Goal: Entertainment & Leisure: Consume media (video, audio)

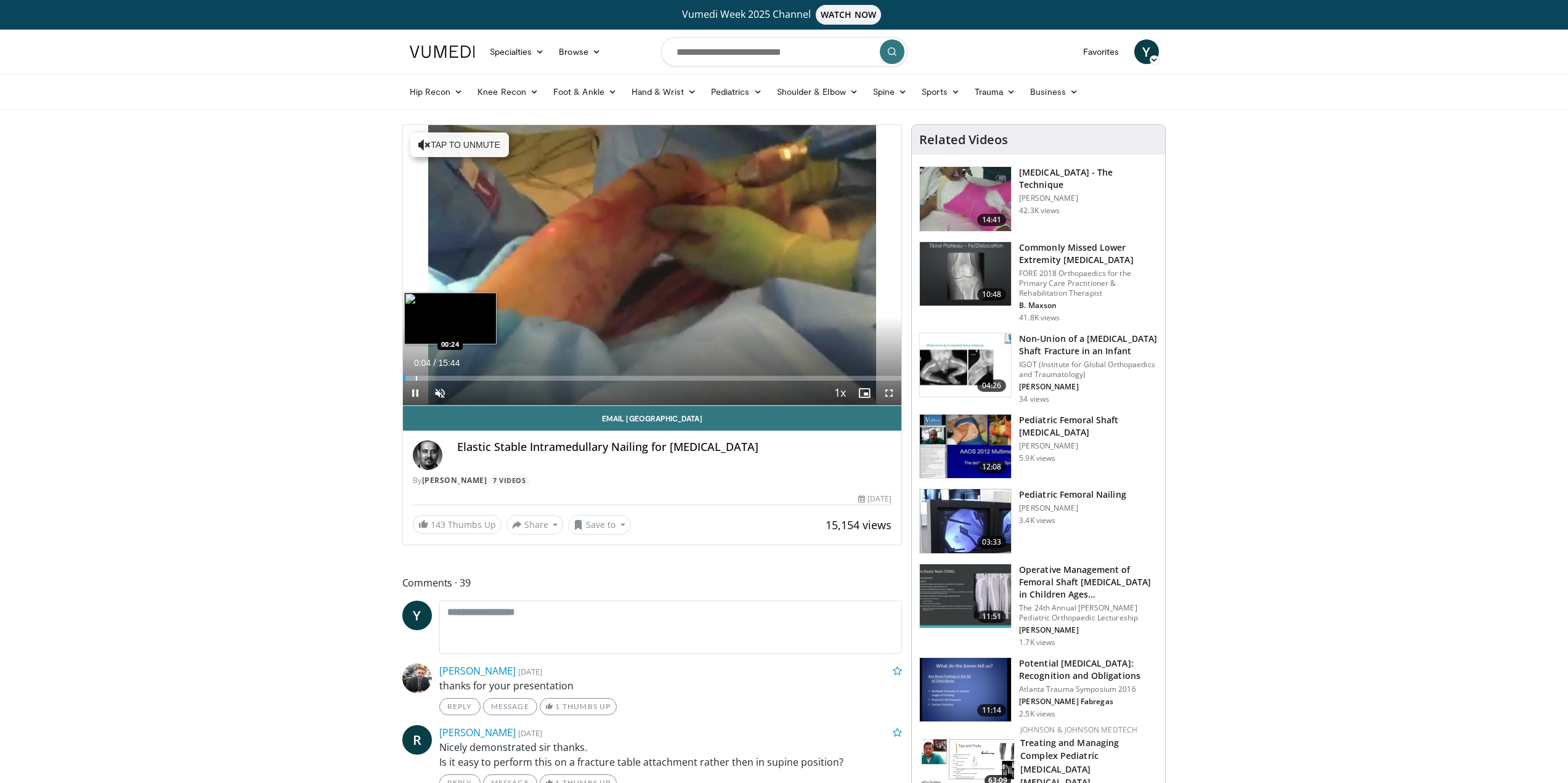
click at [416, 381] on div "Progress Bar" at bounding box center [416, 378] width 1 height 5
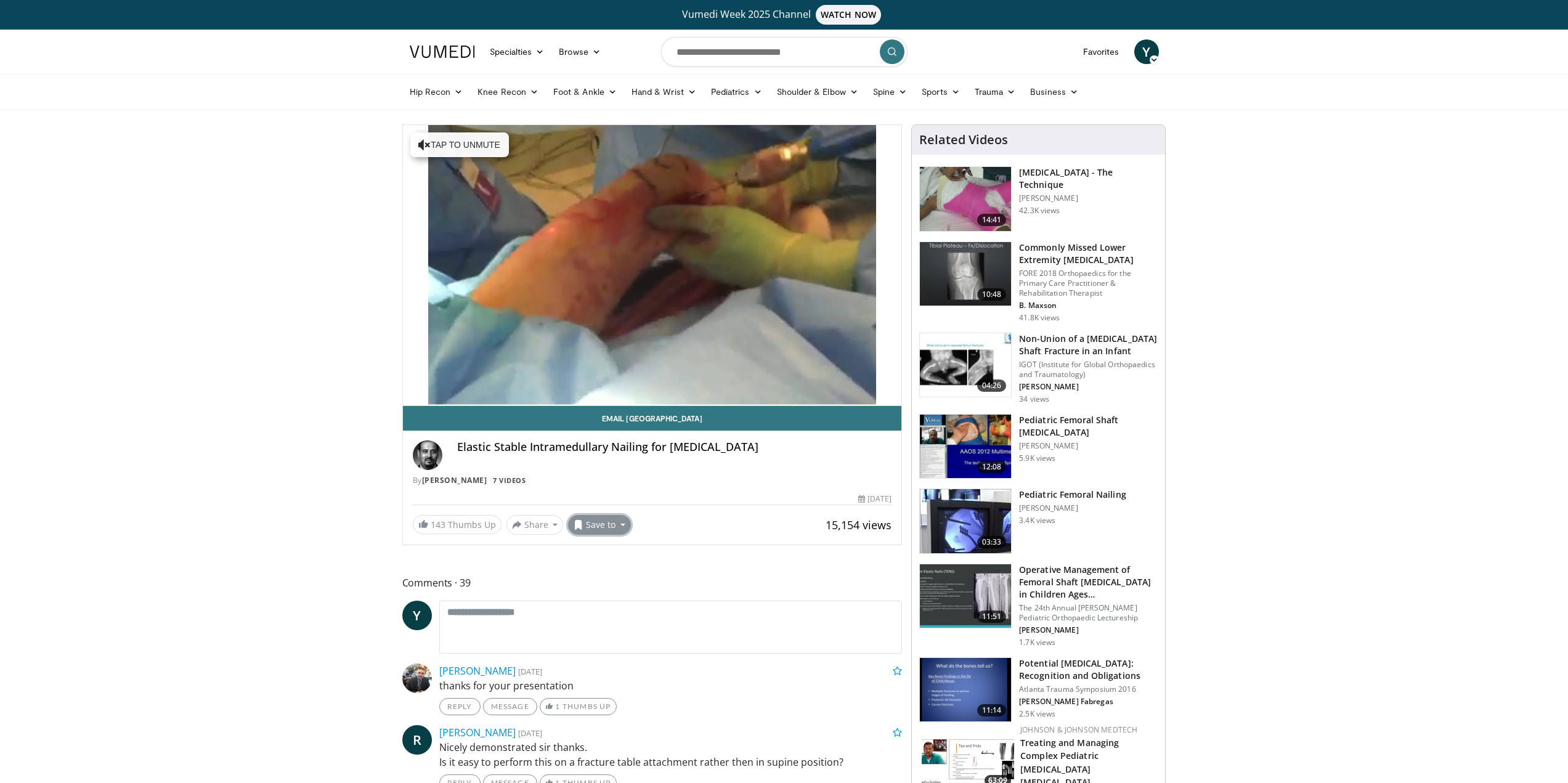
click at [605, 526] on button "Save to" at bounding box center [600, 525] width 63 height 20
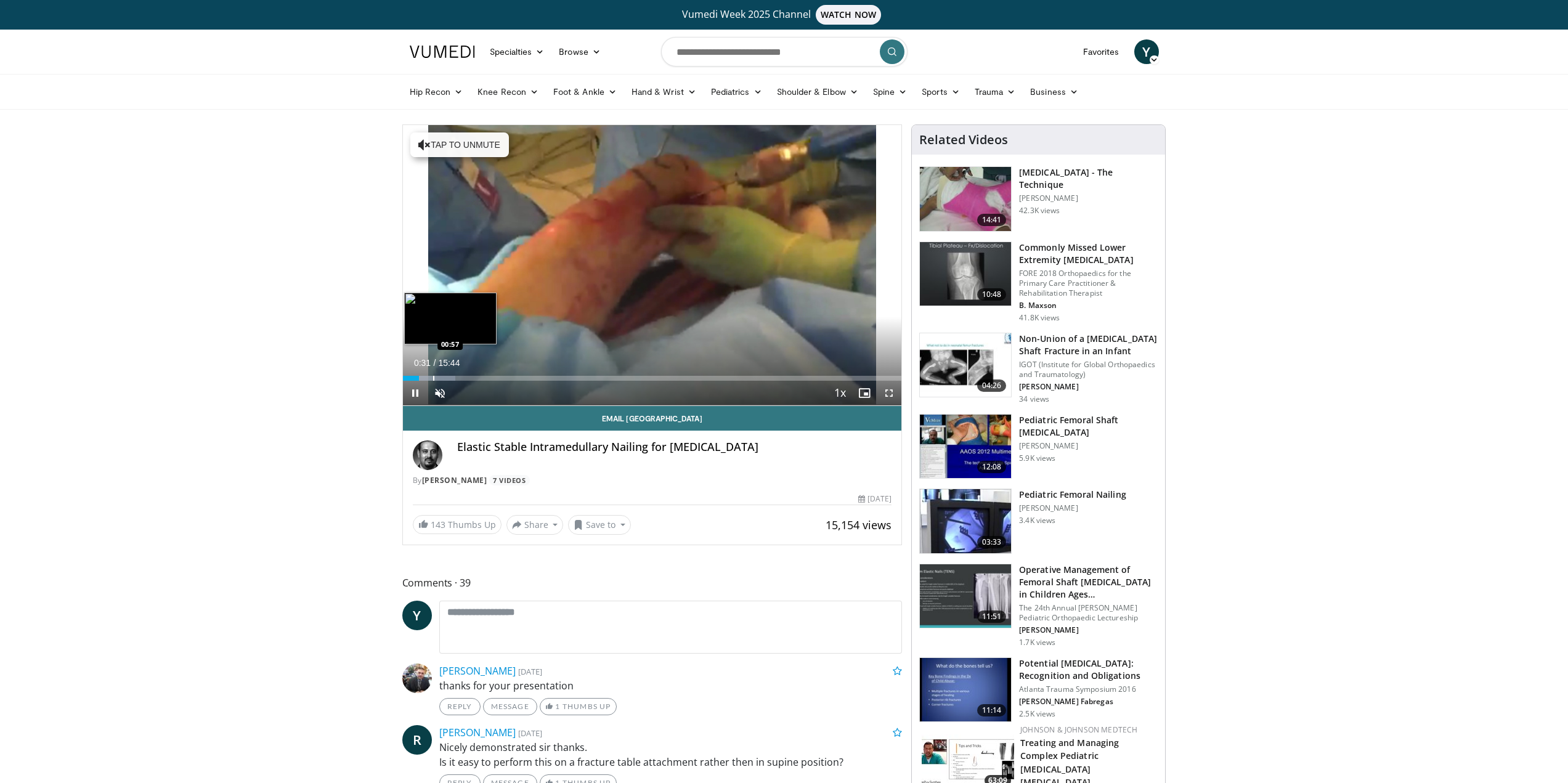
click at [433, 379] on div "Progress Bar" at bounding box center [433, 378] width 1 height 5
click at [444, 381] on div "Progress Bar" at bounding box center [444, 378] width 1 height 5
click at [465, 380] on div "Loaded : 15.84% 01:57 01:58" at bounding box center [652, 378] width 499 height 5
click at [478, 376] on div "Loaded : 20.07% 02:01 02:28" at bounding box center [652, 378] width 499 height 5
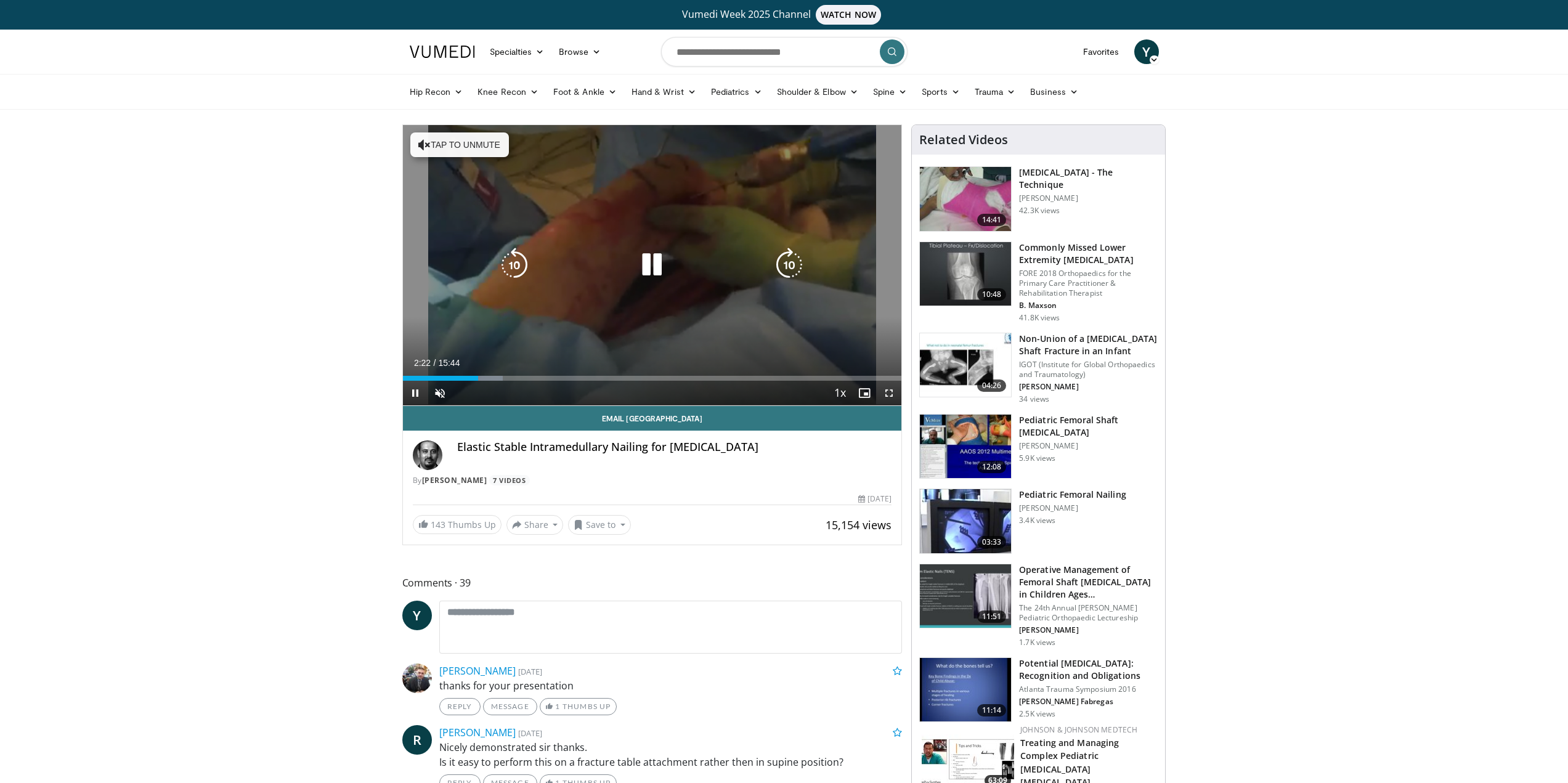
click at [488, 381] on div "Current Time 2:22 / Duration 15:44 Pause Skip Backward Skip Forward Unmute 0% L…" at bounding box center [652, 392] width 499 height 24
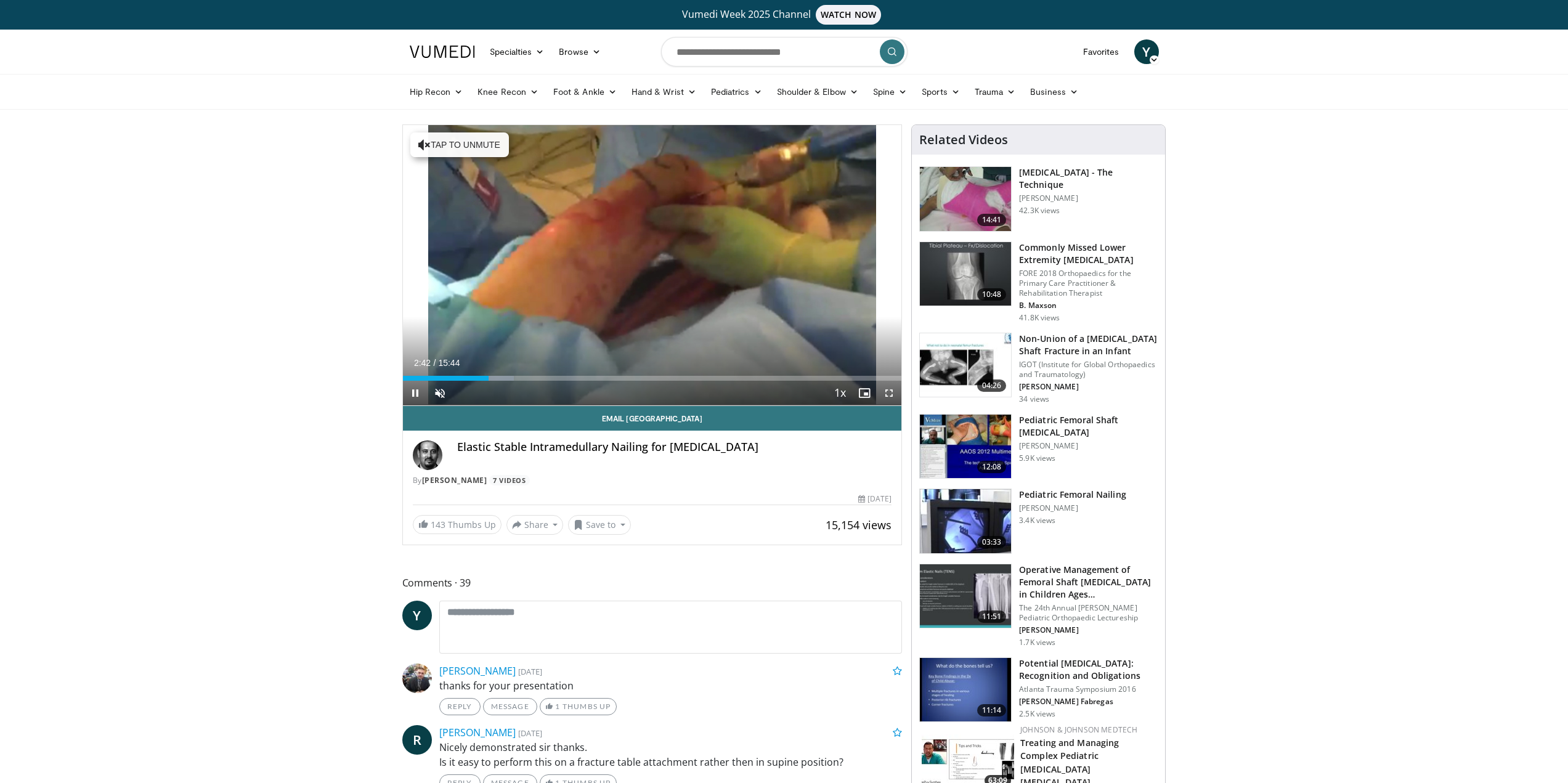
click at [500, 382] on div "Current Time 2:42 / Duration 15:44 Pause Skip Backward Skip Forward Unmute 0% L…" at bounding box center [652, 392] width 499 height 24
click at [503, 379] on div "Progress Bar" at bounding box center [503, 378] width 1 height 5
click at [515, 381] on div "Progress Bar" at bounding box center [515, 378] width 1 height 5
click at [519, 381] on div "Current Time 3:33 / Duration 15:44 Pause Skip Backward Skip Forward Unmute 0% L…" at bounding box center [652, 392] width 499 height 24
click at [529, 380] on div "Progress Bar" at bounding box center [529, 378] width 1 height 5
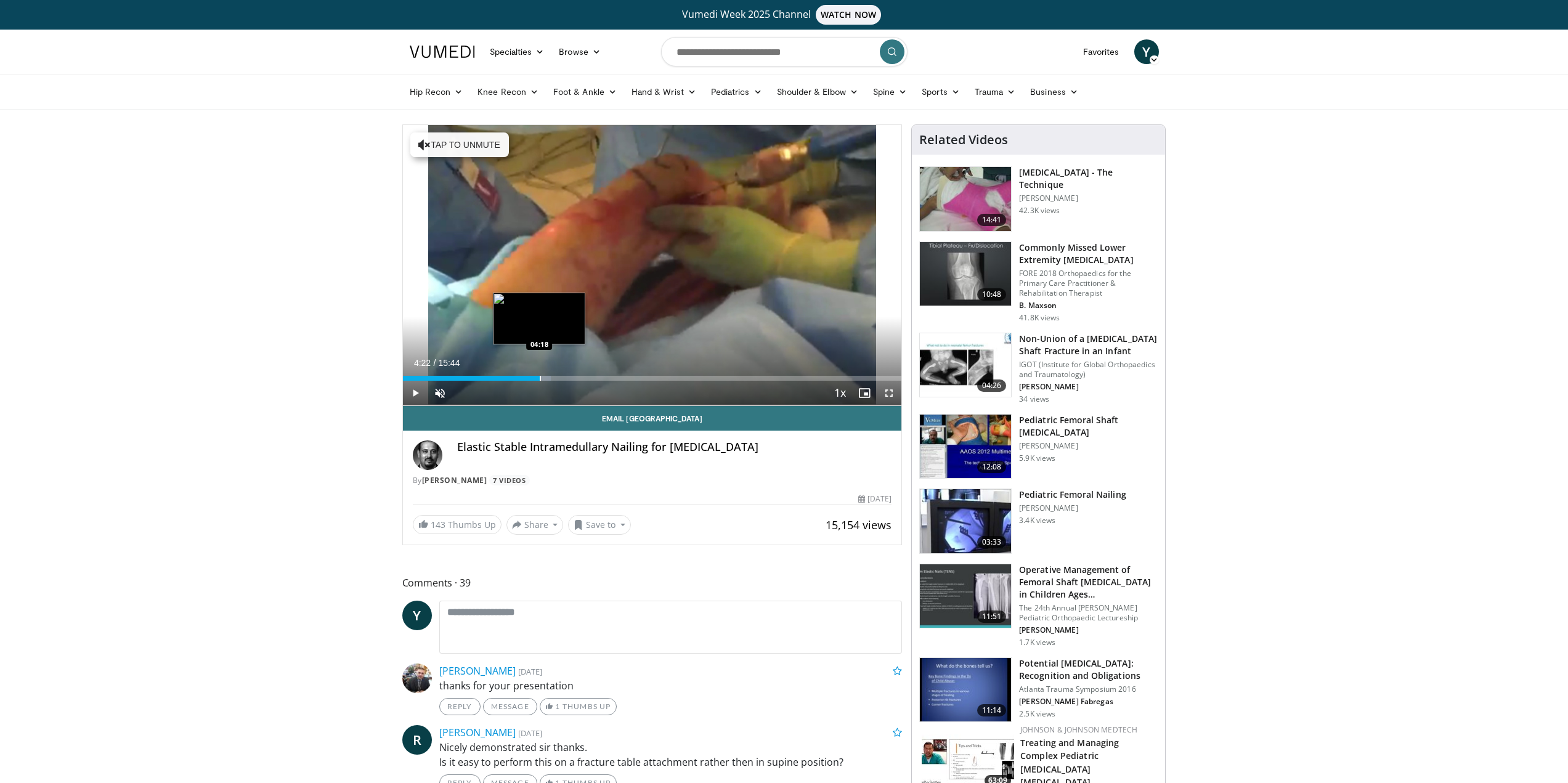
click at [541, 378] on div "Loaded : 29.66% 04:22 04:18" at bounding box center [652, 378] width 499 height 5
click at [547, 378] on div "Progress Bar" at bounding box center [547, 378] width 1 height 5
click at [557, 378] on div "Progress Bar" at bounding box center [557, 378] width 1 height 5
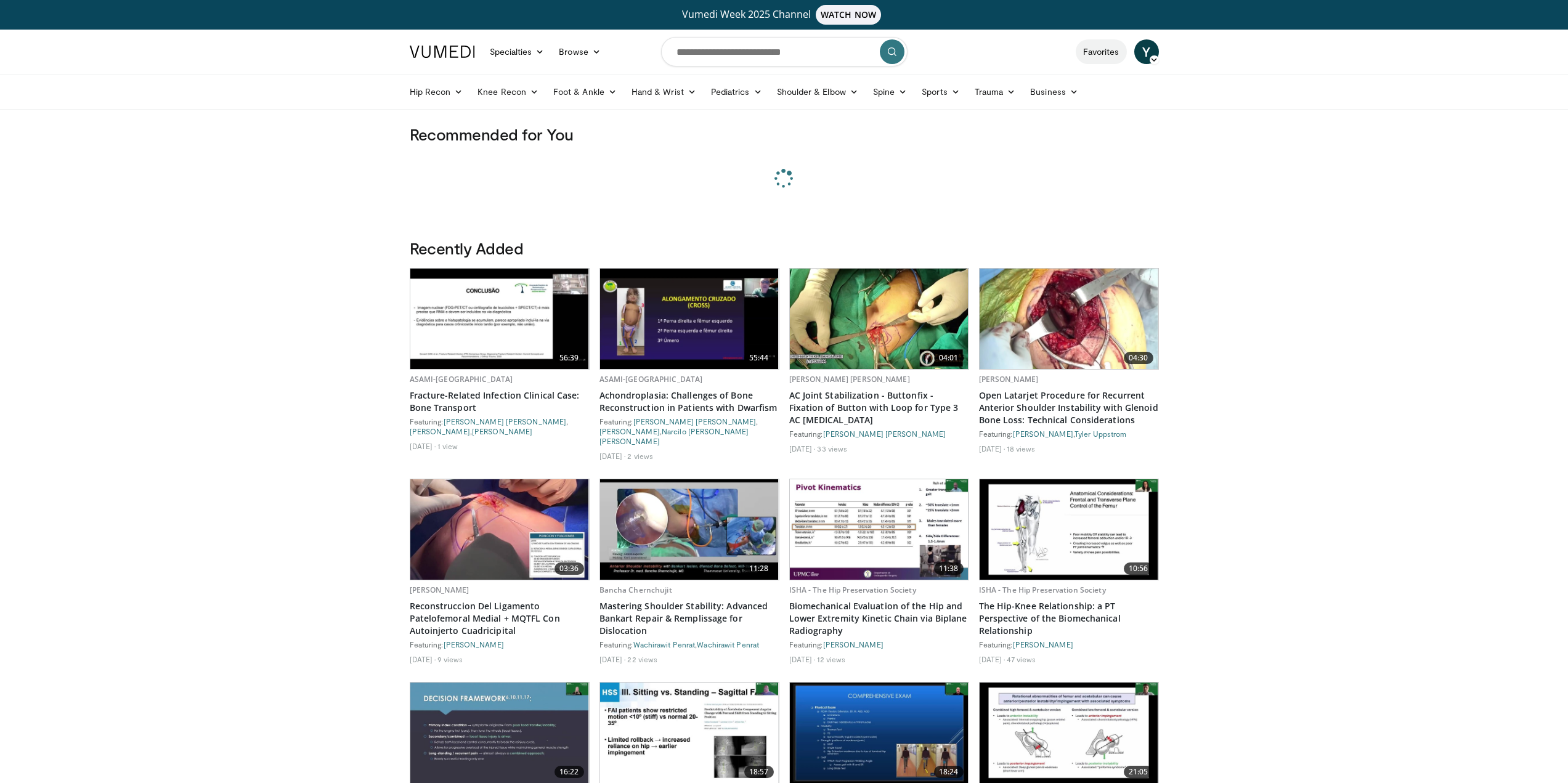
click at [1107, 54] on link "Favorites" at bounding box center [1100, 51] width 51 height 24
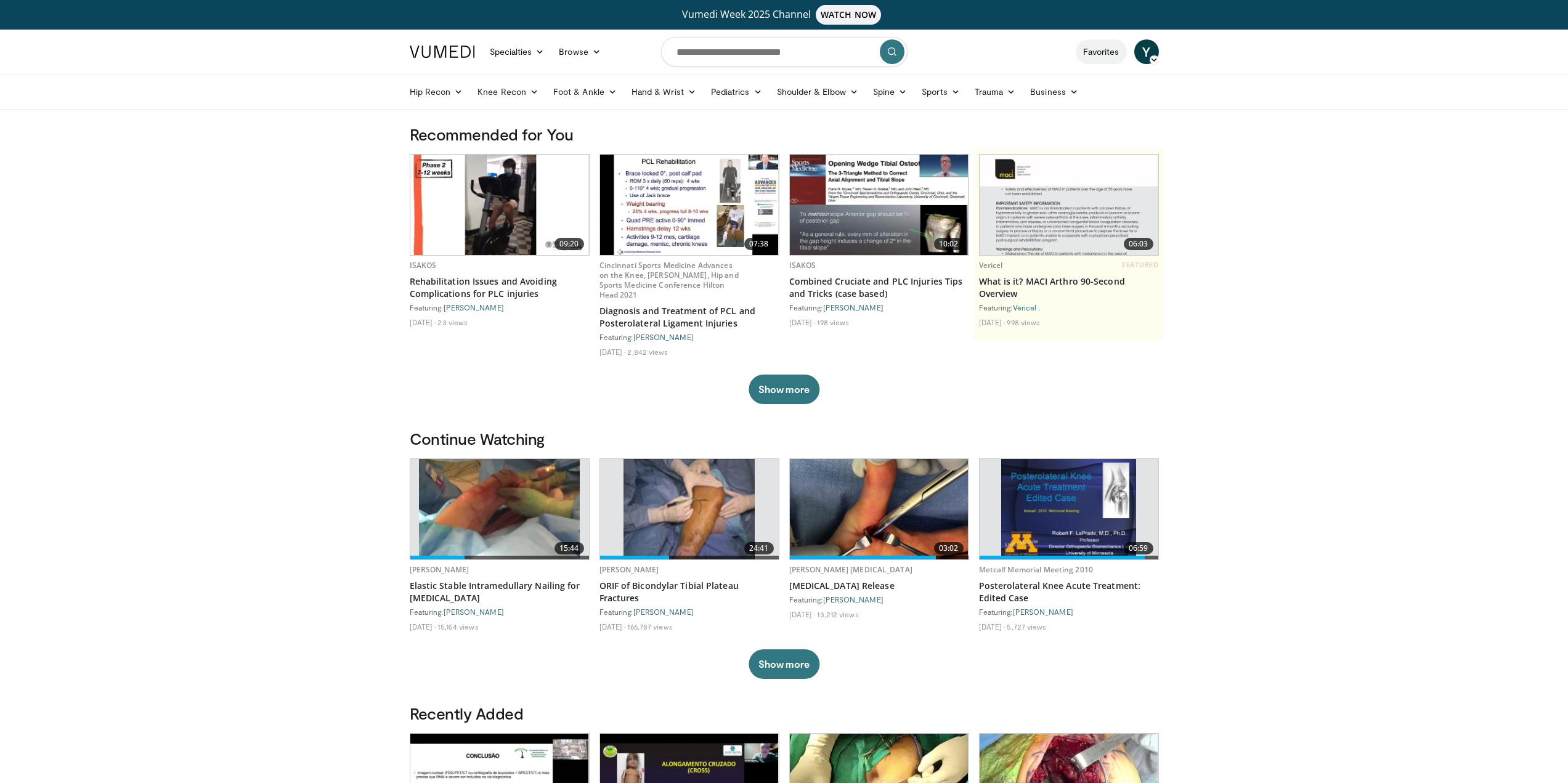
click at [1098, 47] on link "Favorites" at bounding box center [1100, 51] width 51 height 24
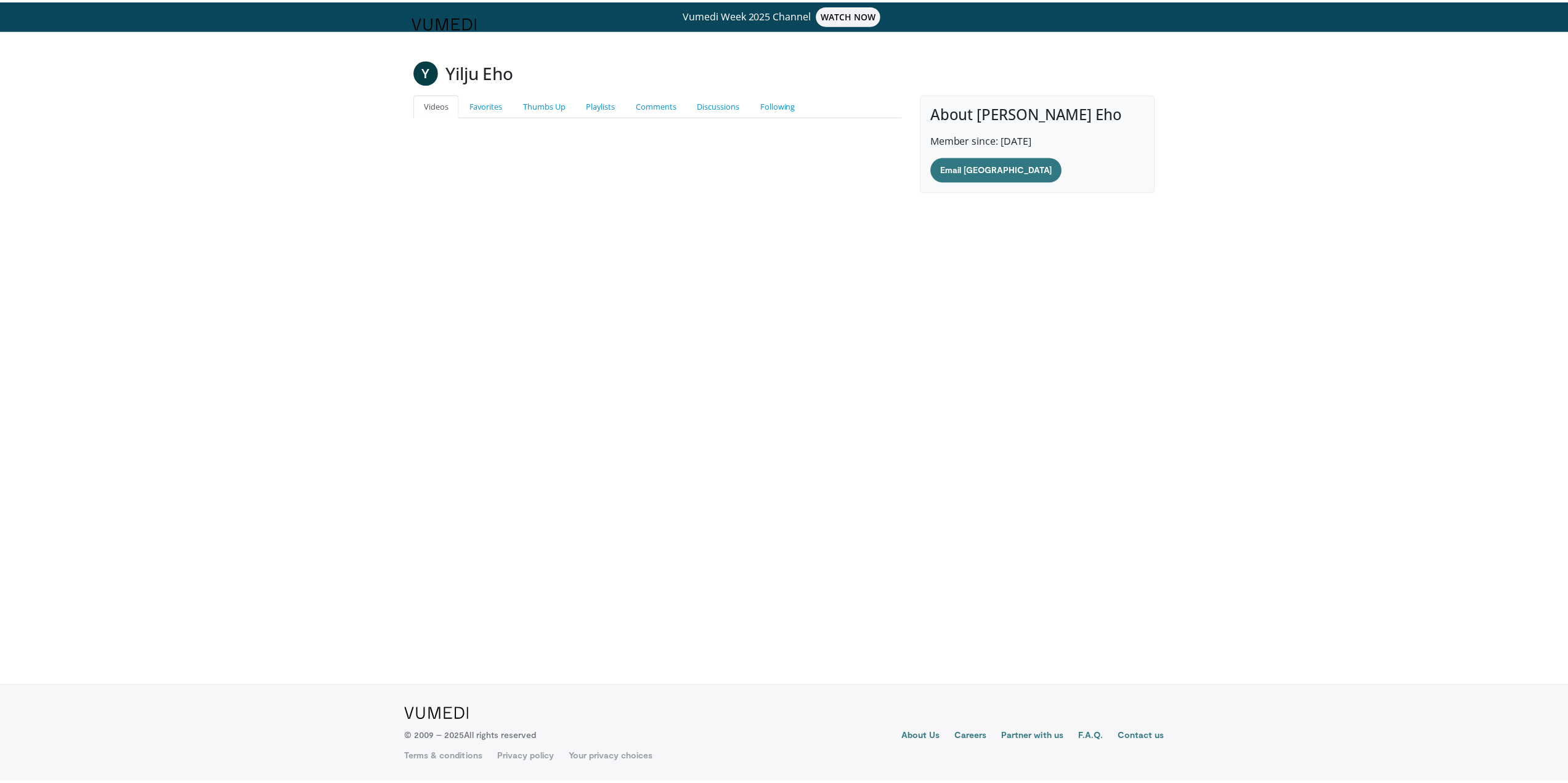
scroll to position [192, 0]
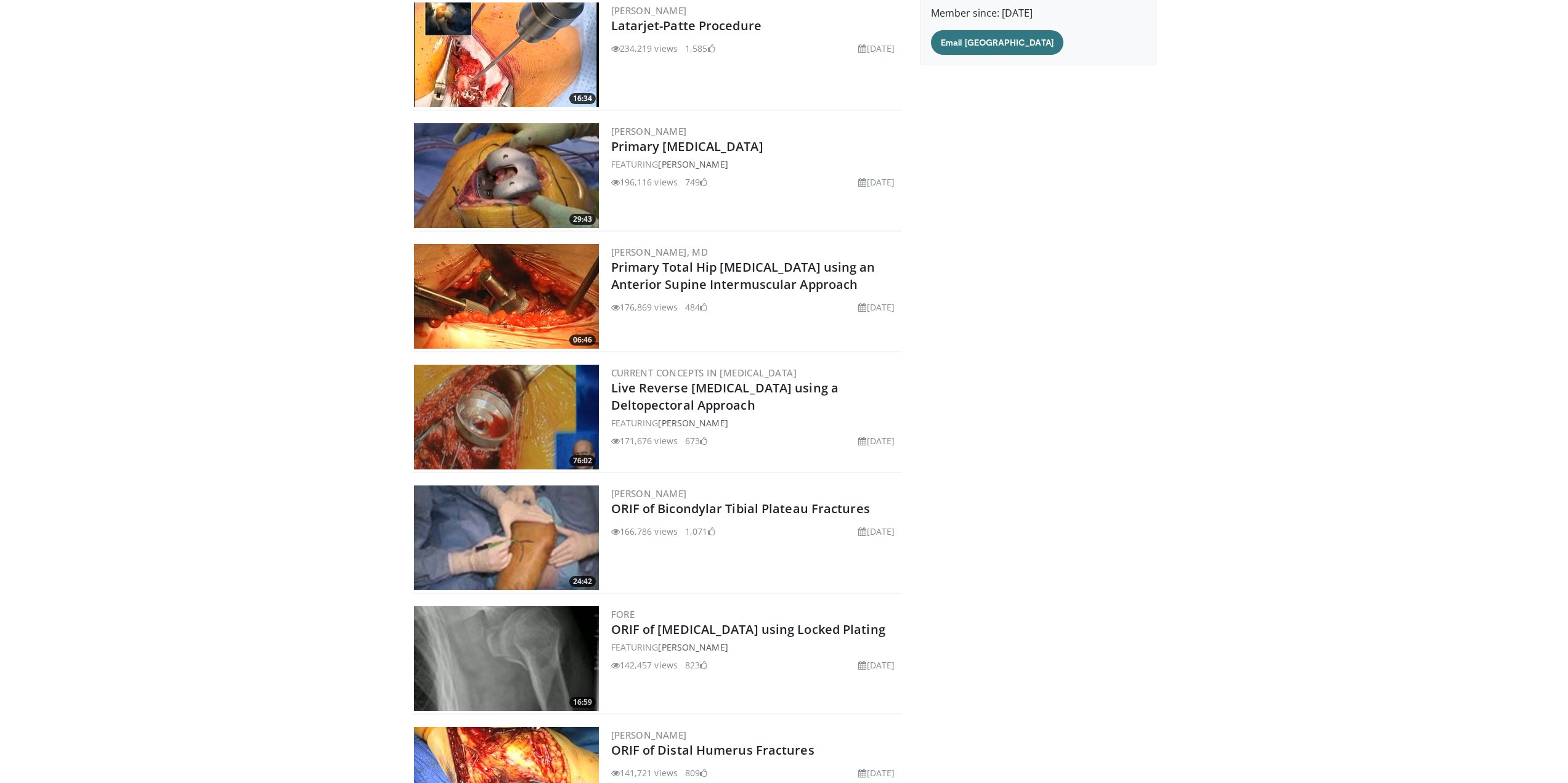
drag, startPoint x: 1047, startPoint y: 380, endPoint x: 1162, endPoint y: 395, distance: 116.0
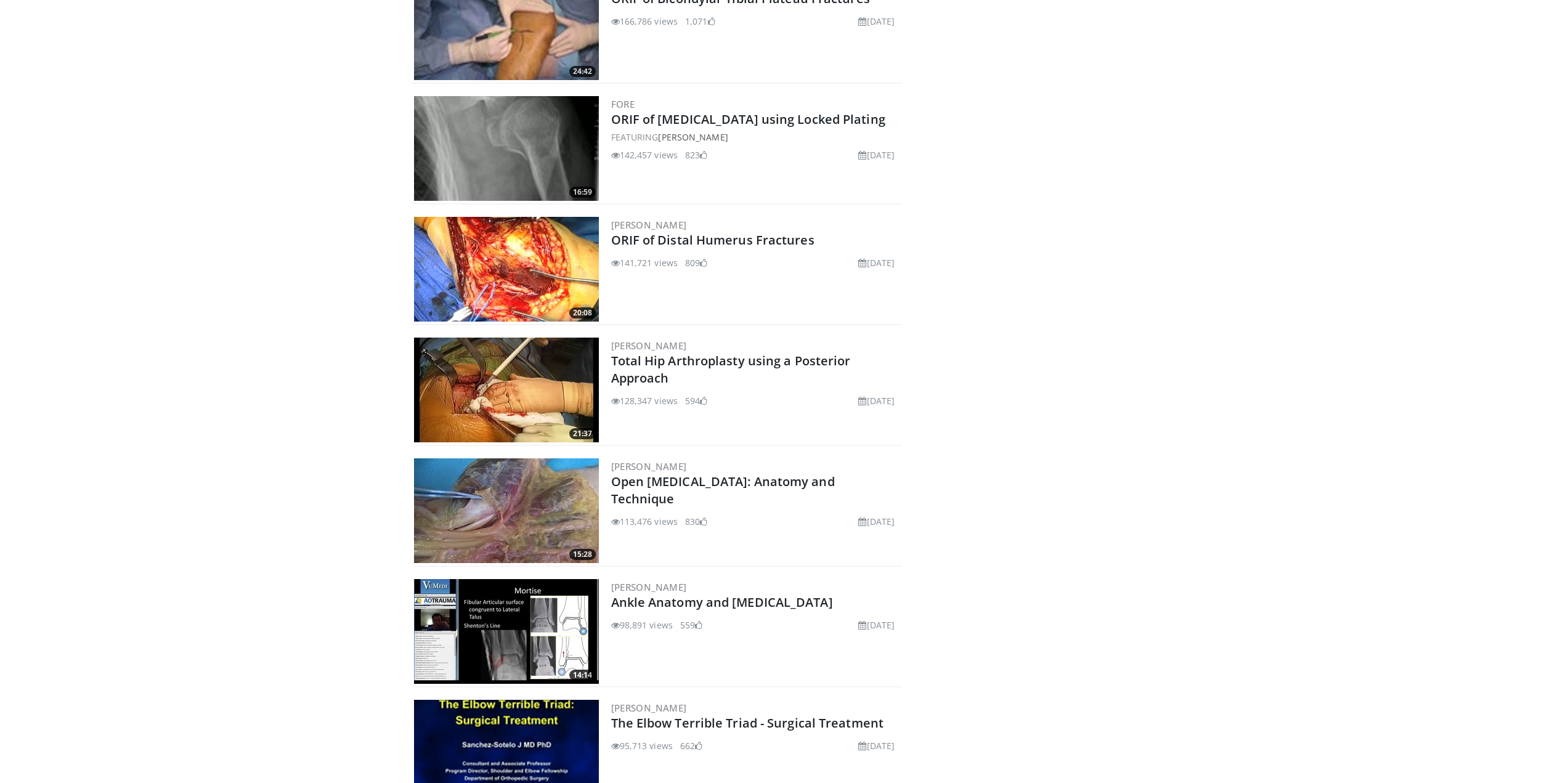
scroll to position [747, 0]
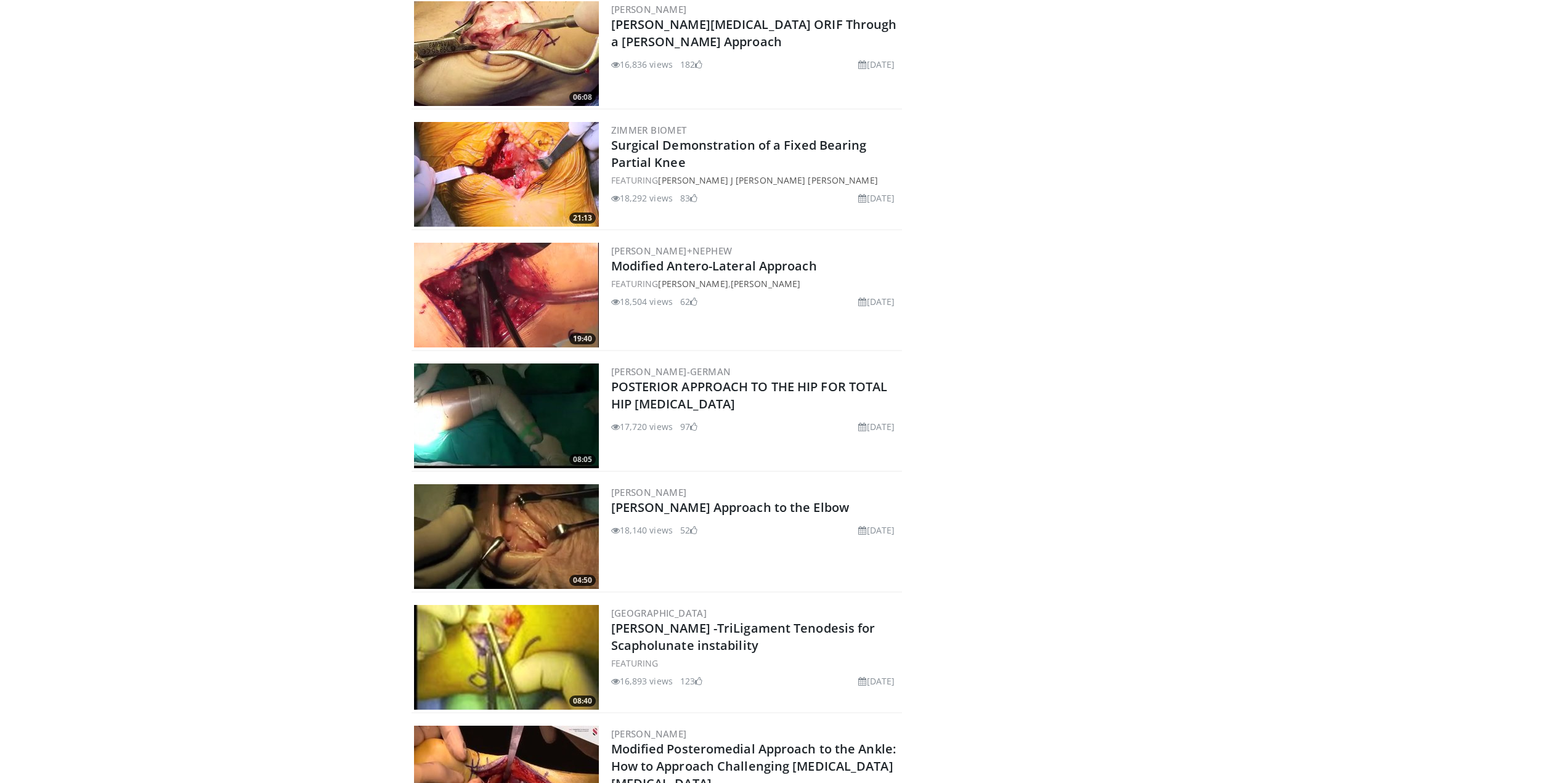
scroll to position [17616, 0]
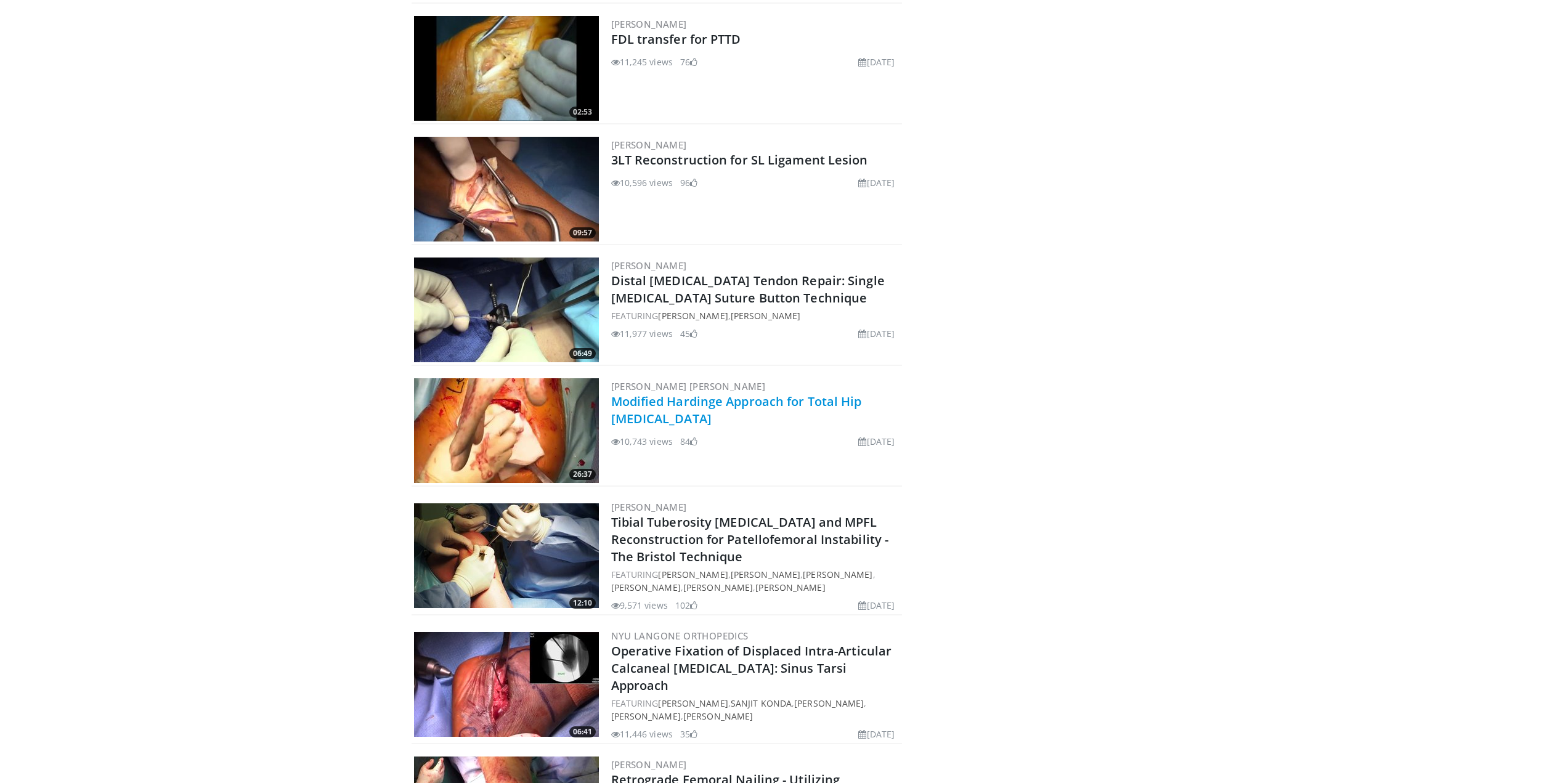
click at [658, 393] on link "Modified Hardinge Approach for Total Hip [MEDICAL_DATA]" at bounding box center [737, 410] width 250 height 34
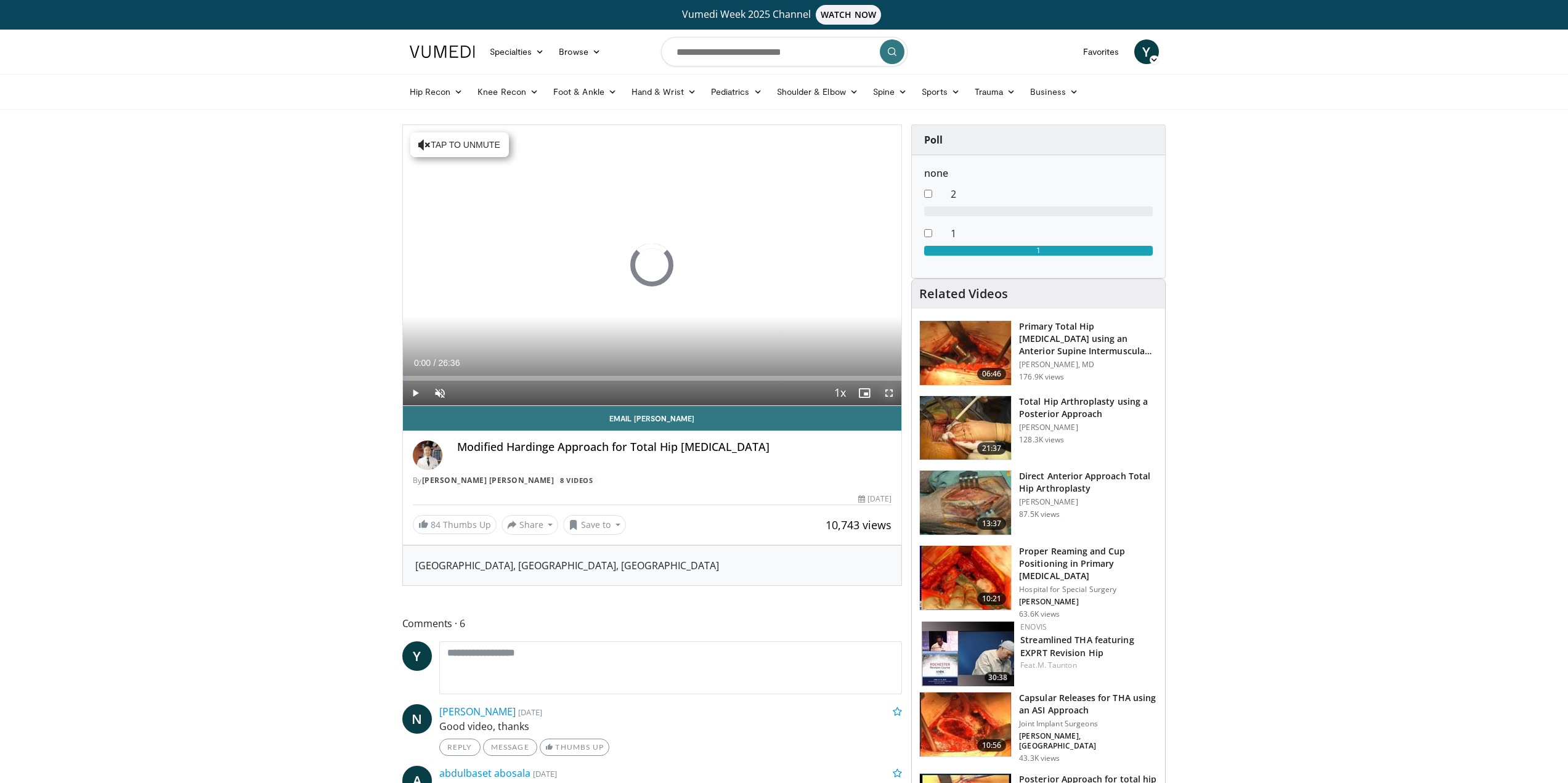
click at [887, 392] on span "Video Player" at bounding box center [888, 392] width 24 height 24
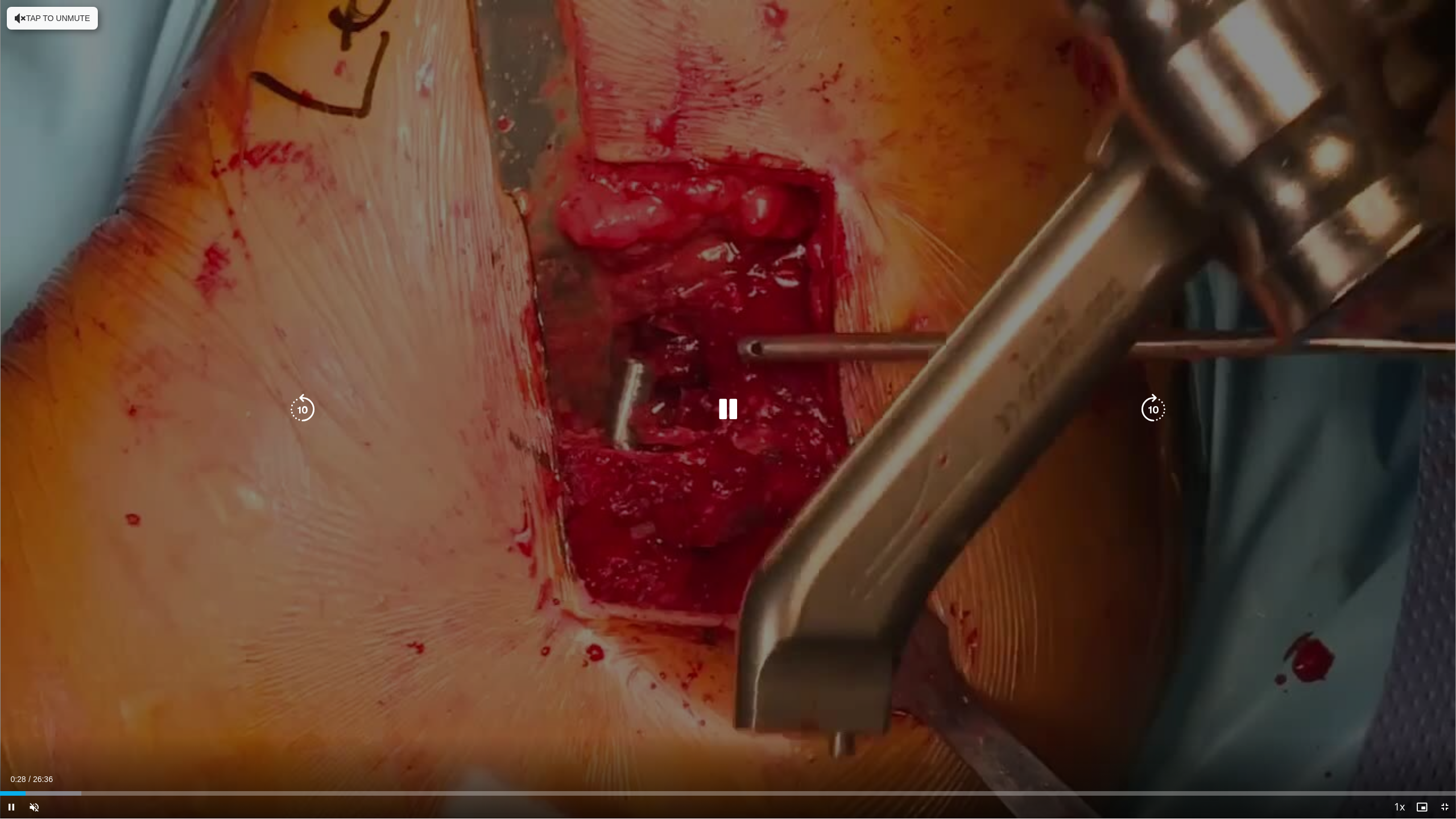
click at [44, 14] on button "Tap to unmute" at bounding box center [52, 18] width 91 height 23
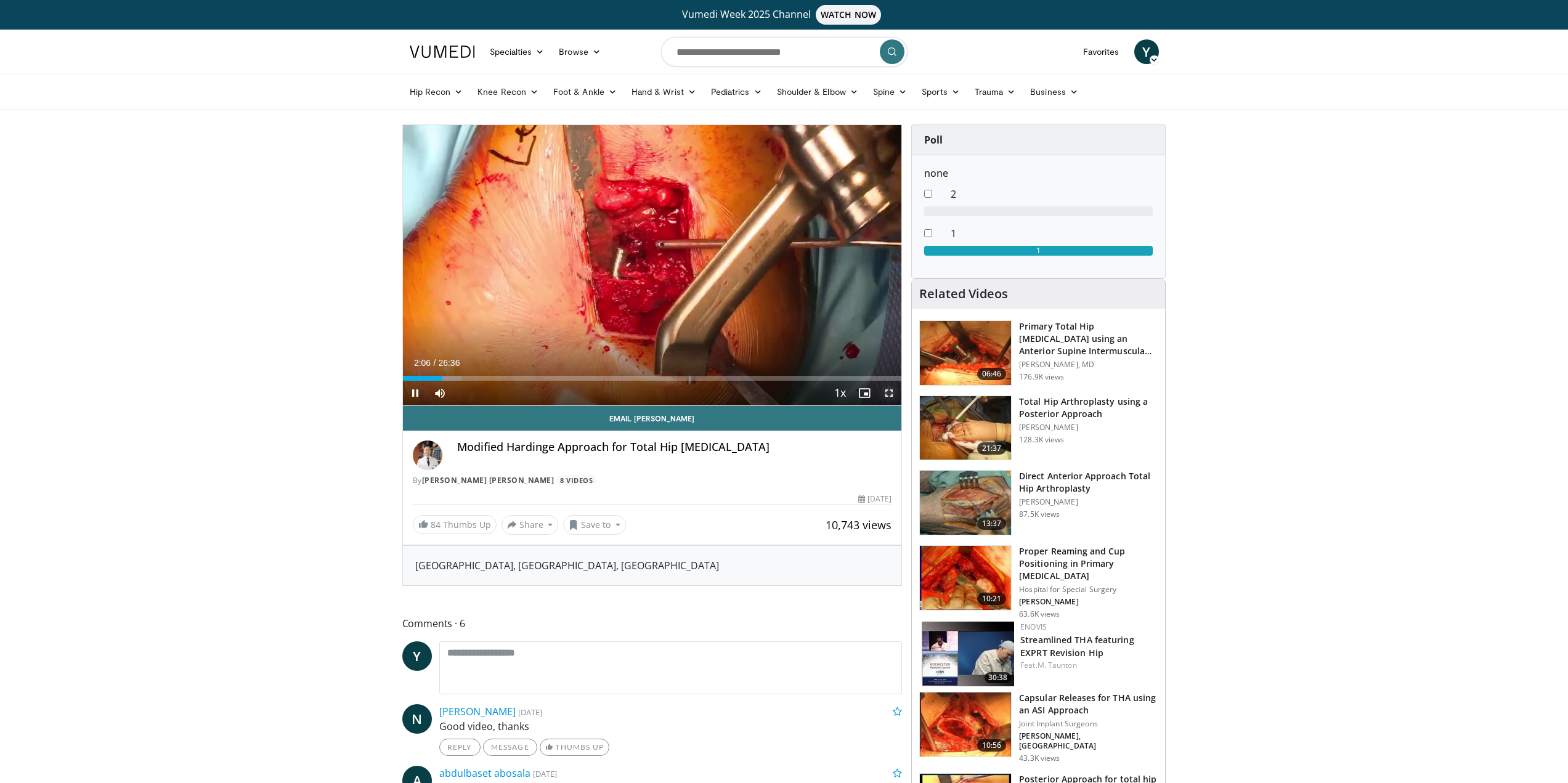
click at [886, 396] on span "Video Player" at bounding box center [888, 392] width 24 height 24
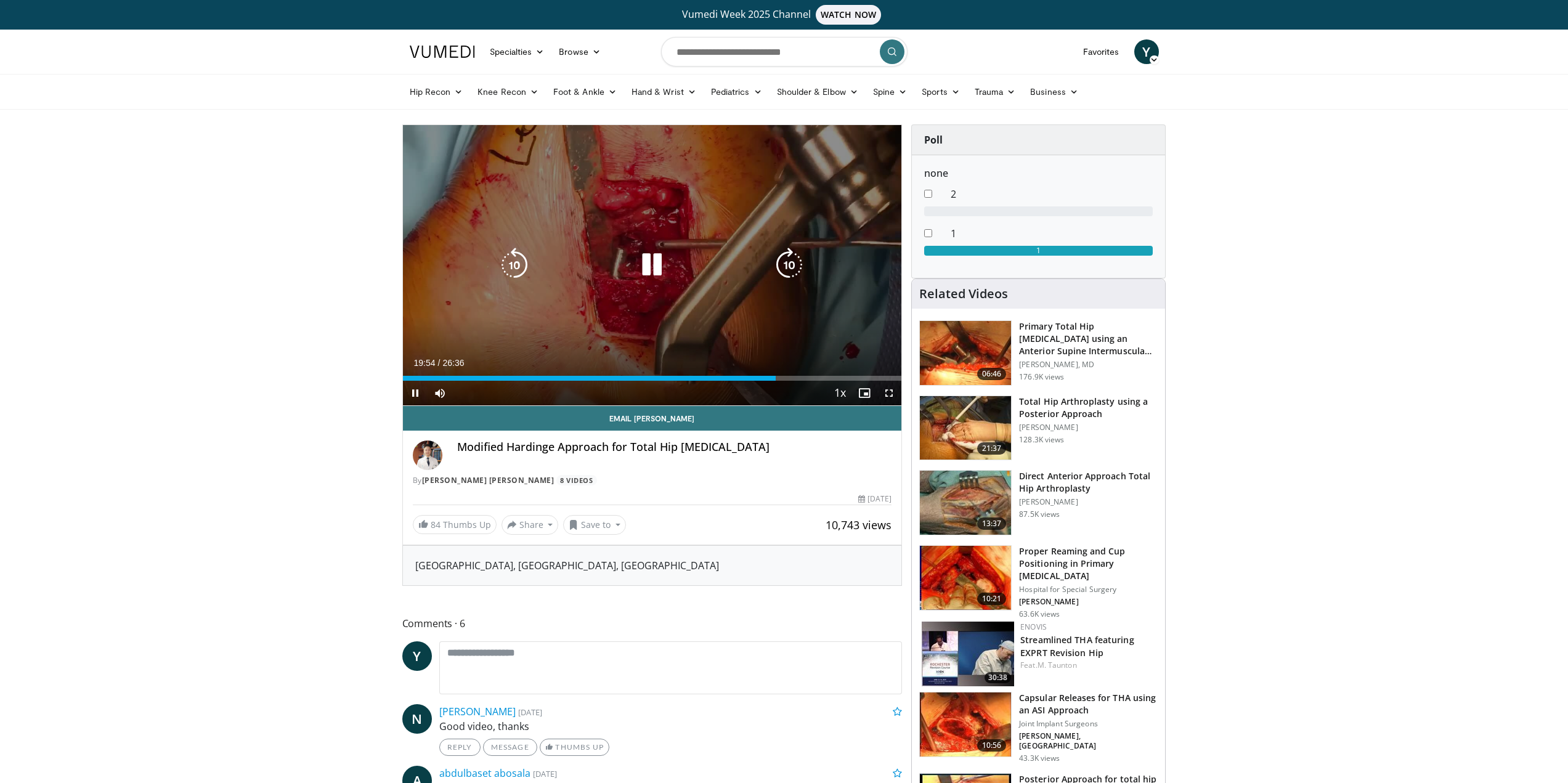
click at [571, 299] on div "210 seconds Tap to unmute" at bounding box center [652, 265] width 499 height 281
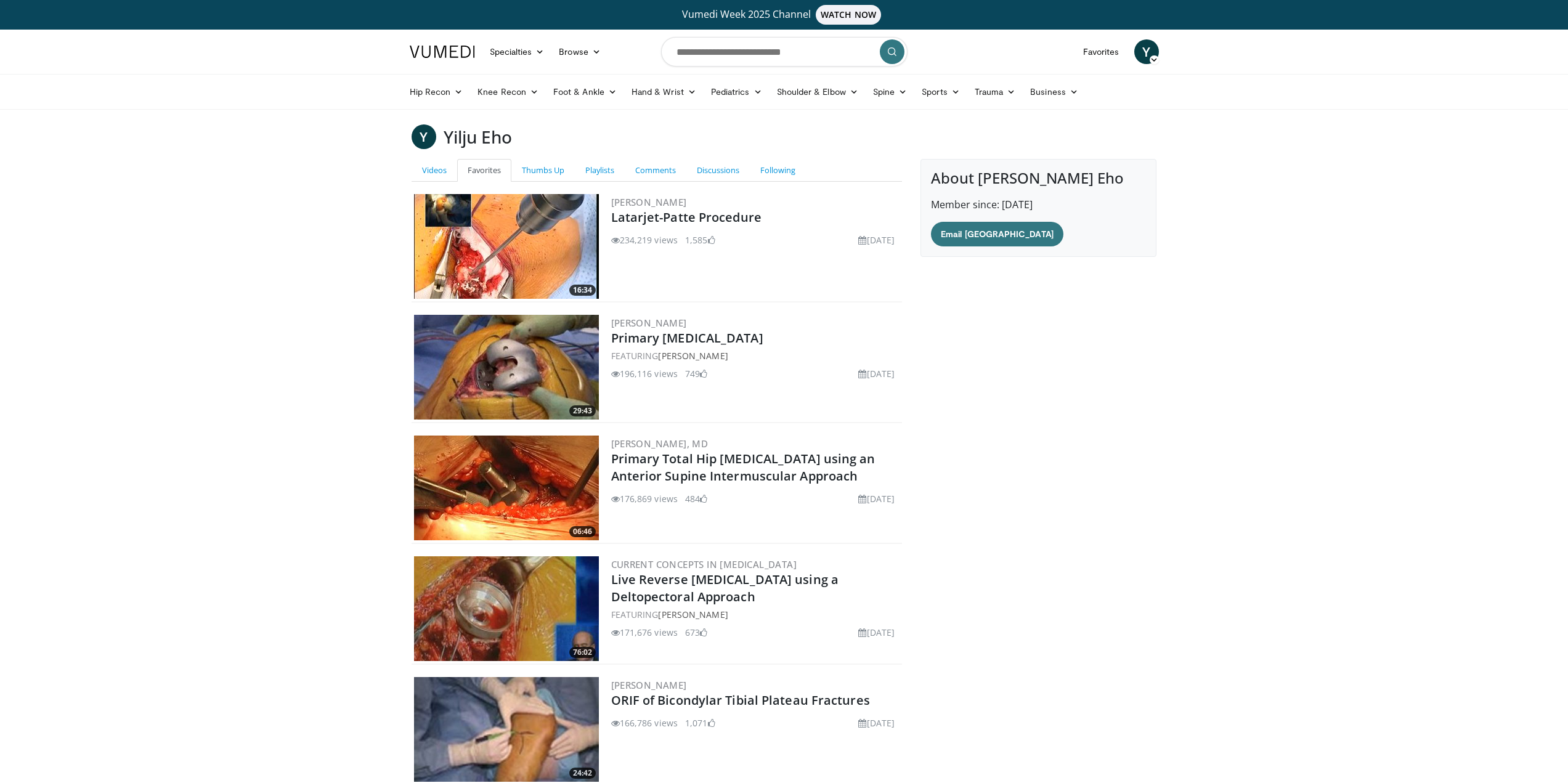
scroll to position [17616, 0]
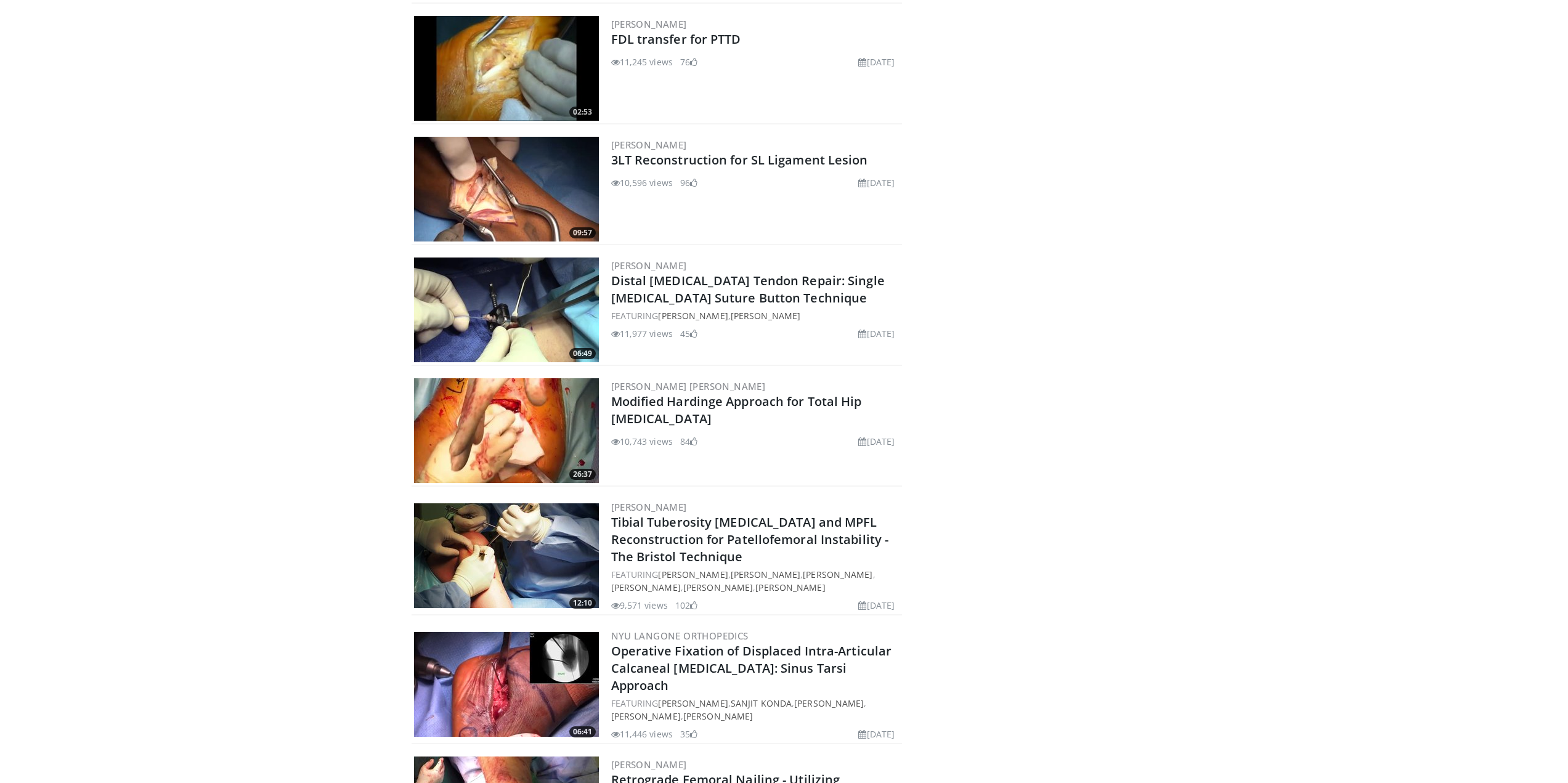
drag, startPoint x: 1174, startPoint y: 435, endPoint x: 1209, endPoint y: 448, distance: 37.3
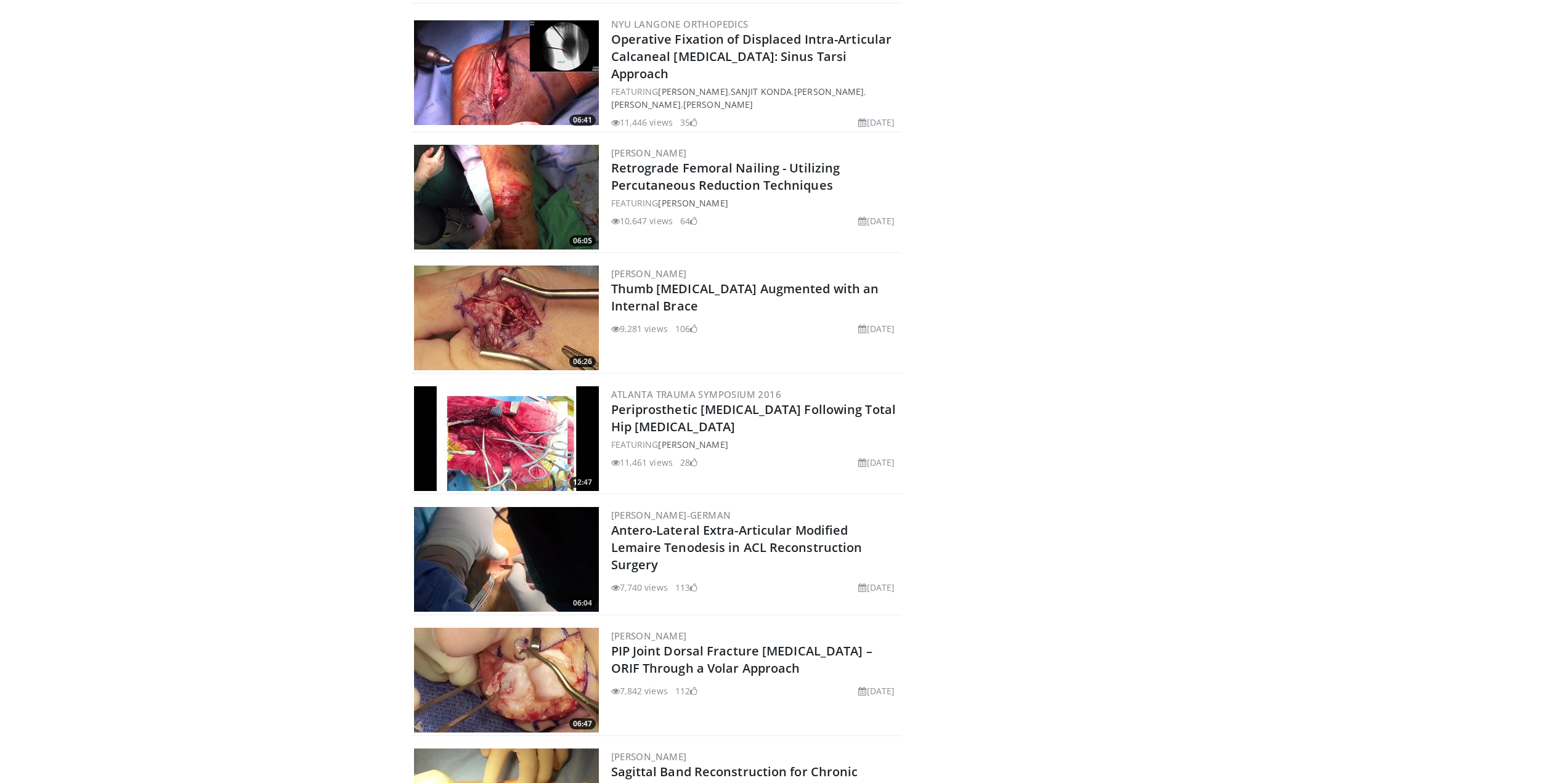
scroll to position [32407, 0]
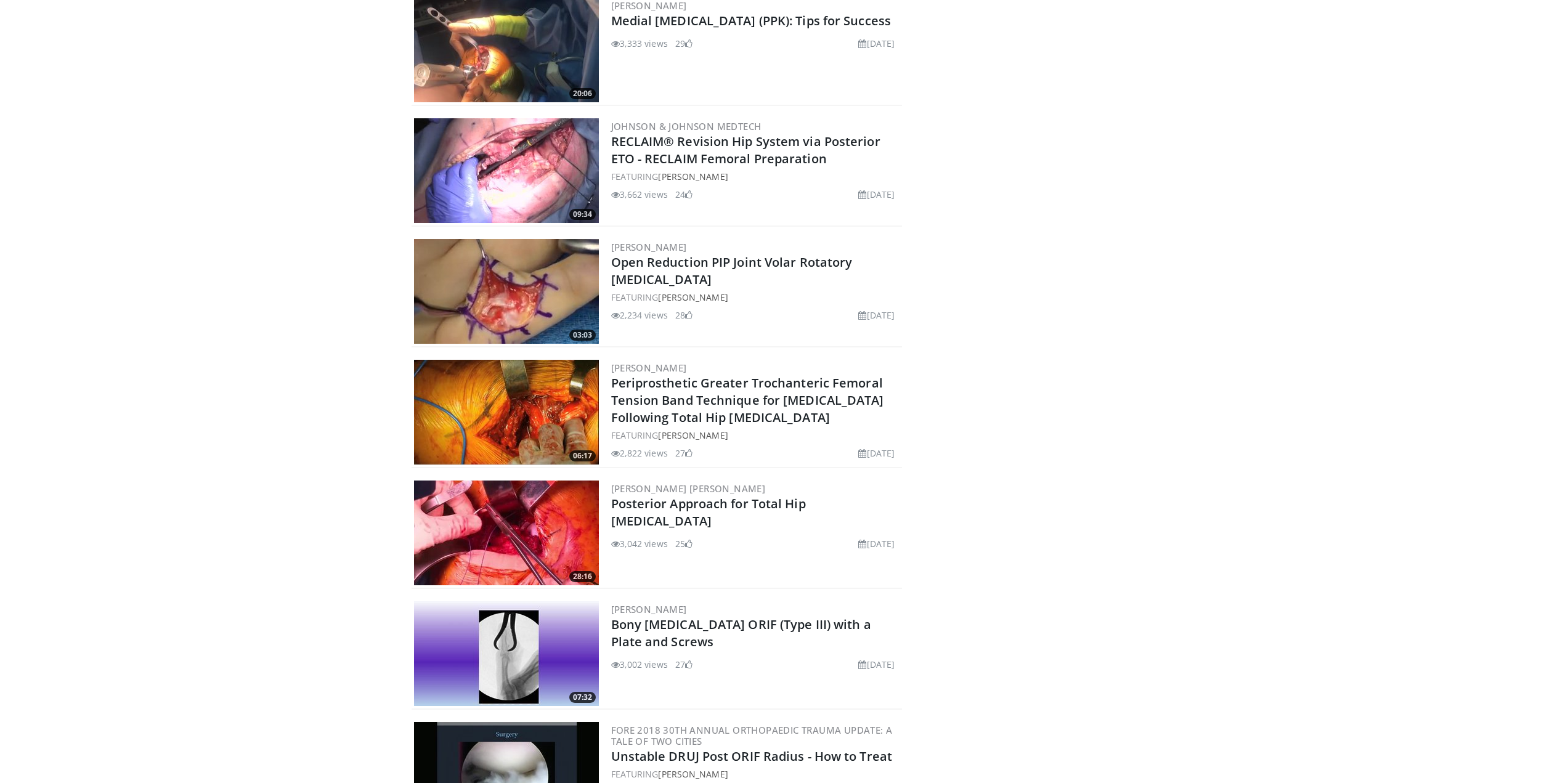
click at [547, 495] on img at bounding box center [506, 532] width 185 height 105
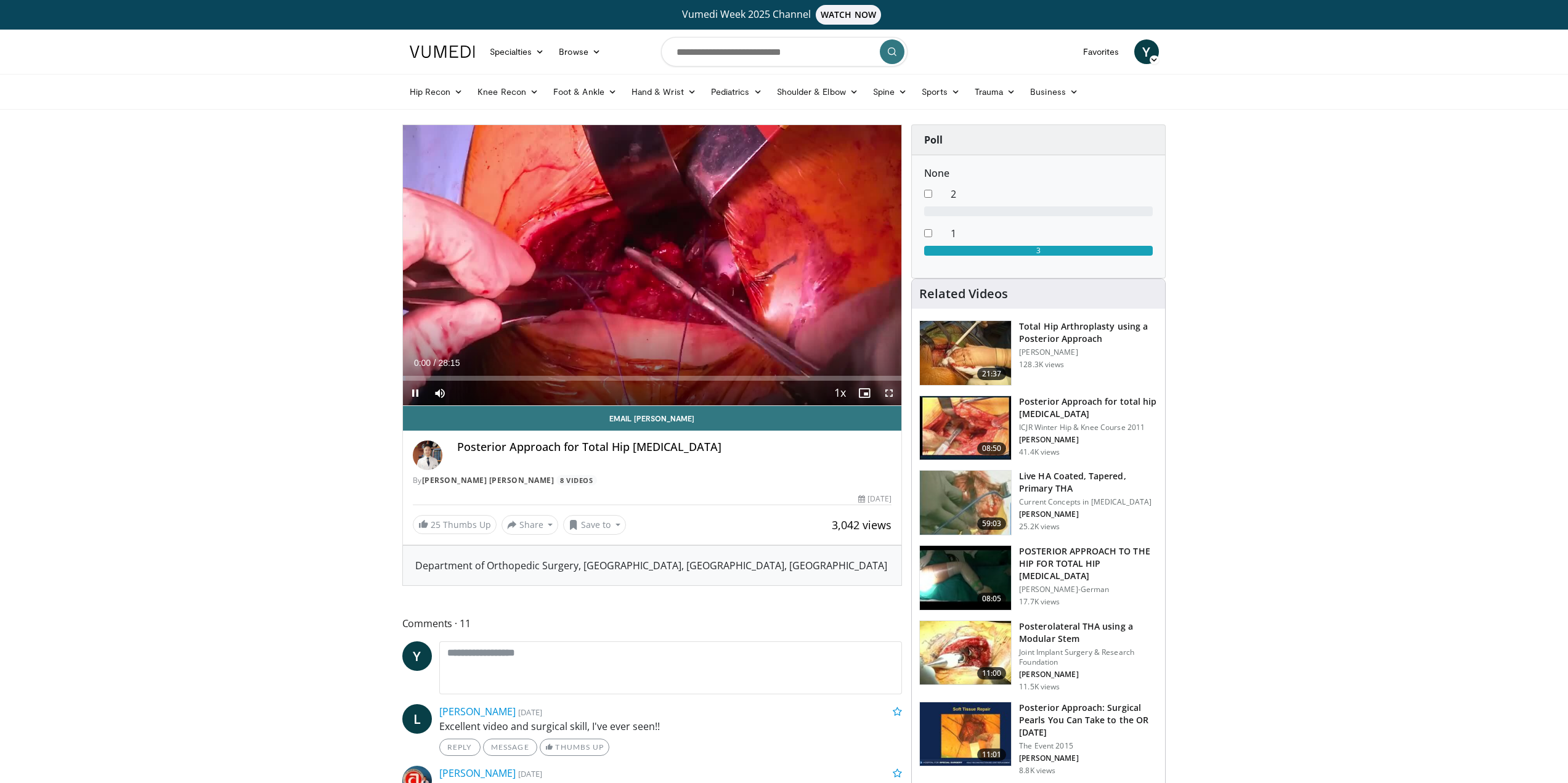
click at [884, 394] on span "Video Player" at bounding box center [888, 392] width 24 height 24
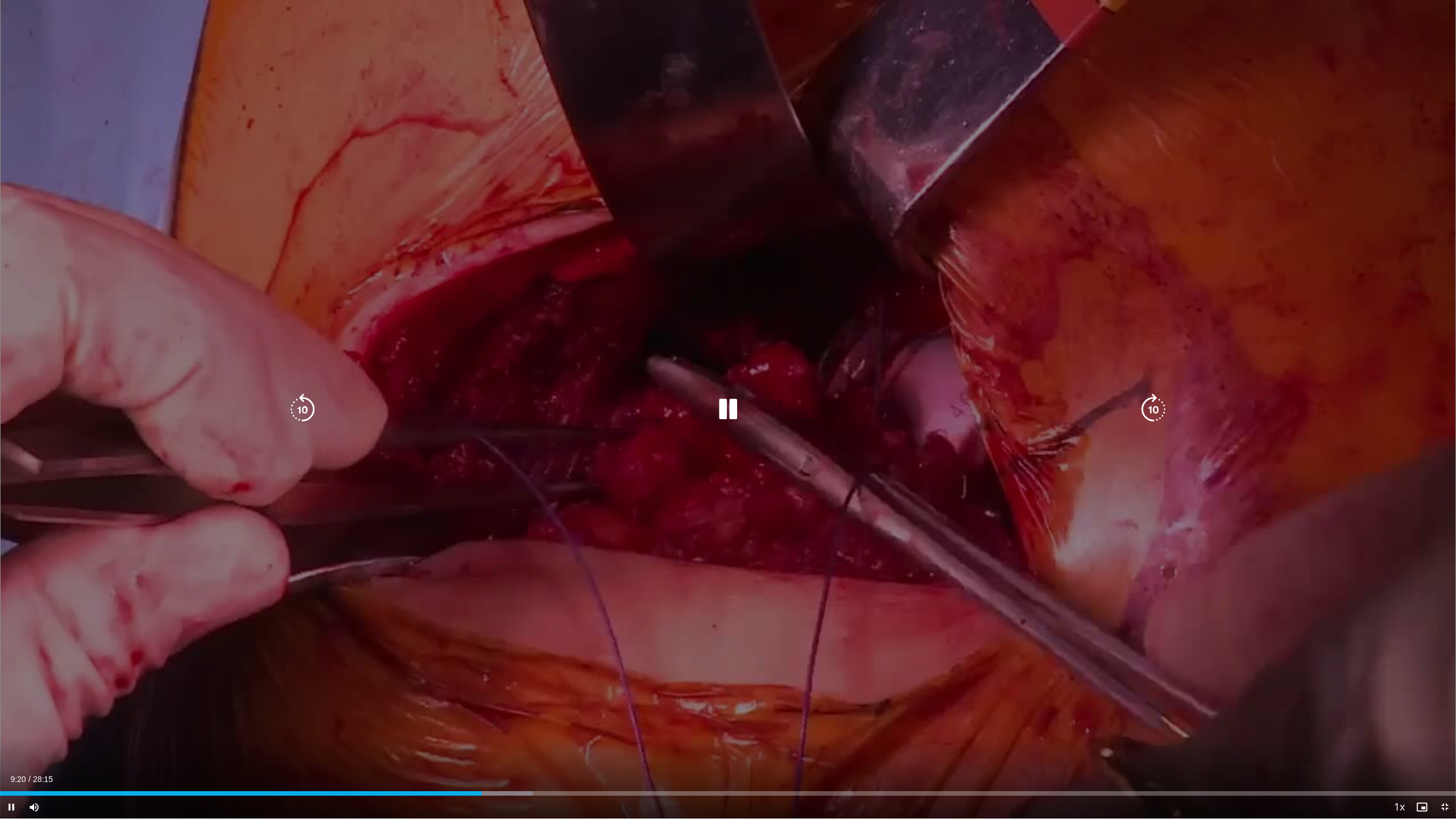
click at [735, 411] on icon "Video Player" at bounding box center [727, 409] width 32 height 32
click at [820, 466] on div "30 seconds Tap to unmute" at bounding box center [728, 409] width 1456 height 818
click at [785, 233] on div "30 seconds Tap to unmute" at bounding box center [728, 409] width 1456 height 818
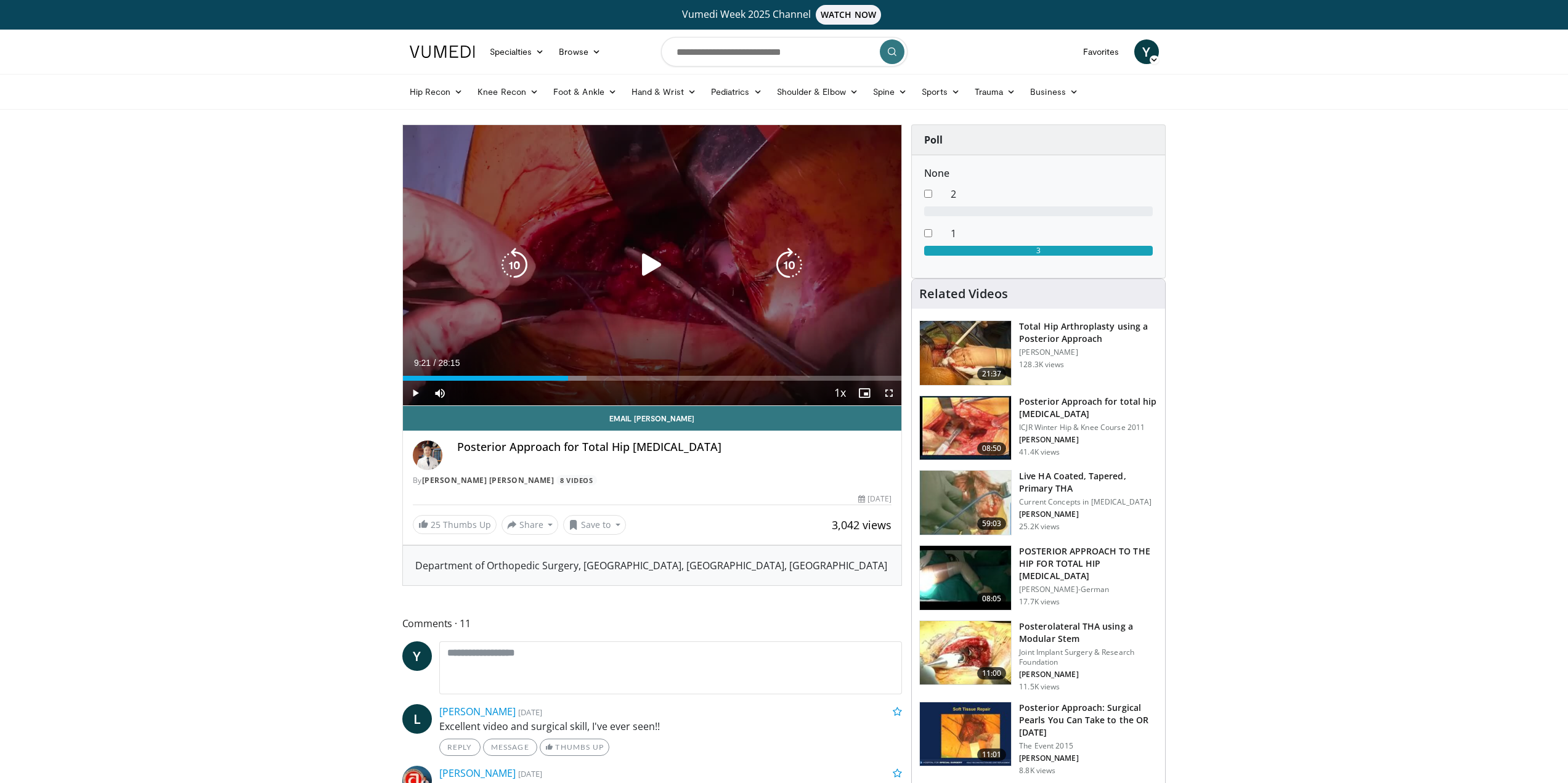
click at [595, 277] on div "Video Player" at bounding box center [651, 264] width 299 height 24
click at [647, 258] on icon "Video Player" at bounding box center [651, 264] width 34 height 34
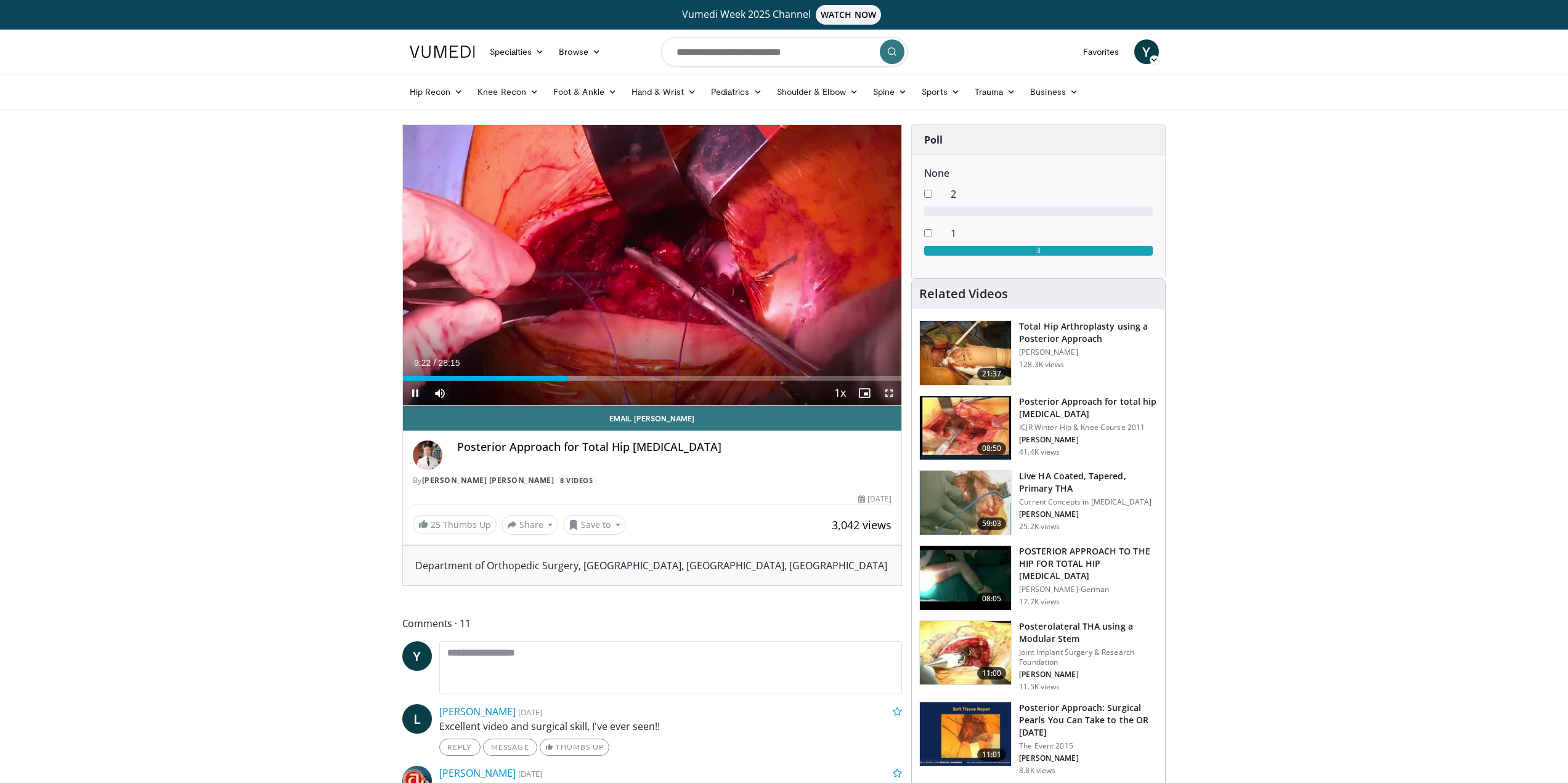
click at [889, 393] on span "Video Player" at bounding box center [888, 392] width 24 height 24
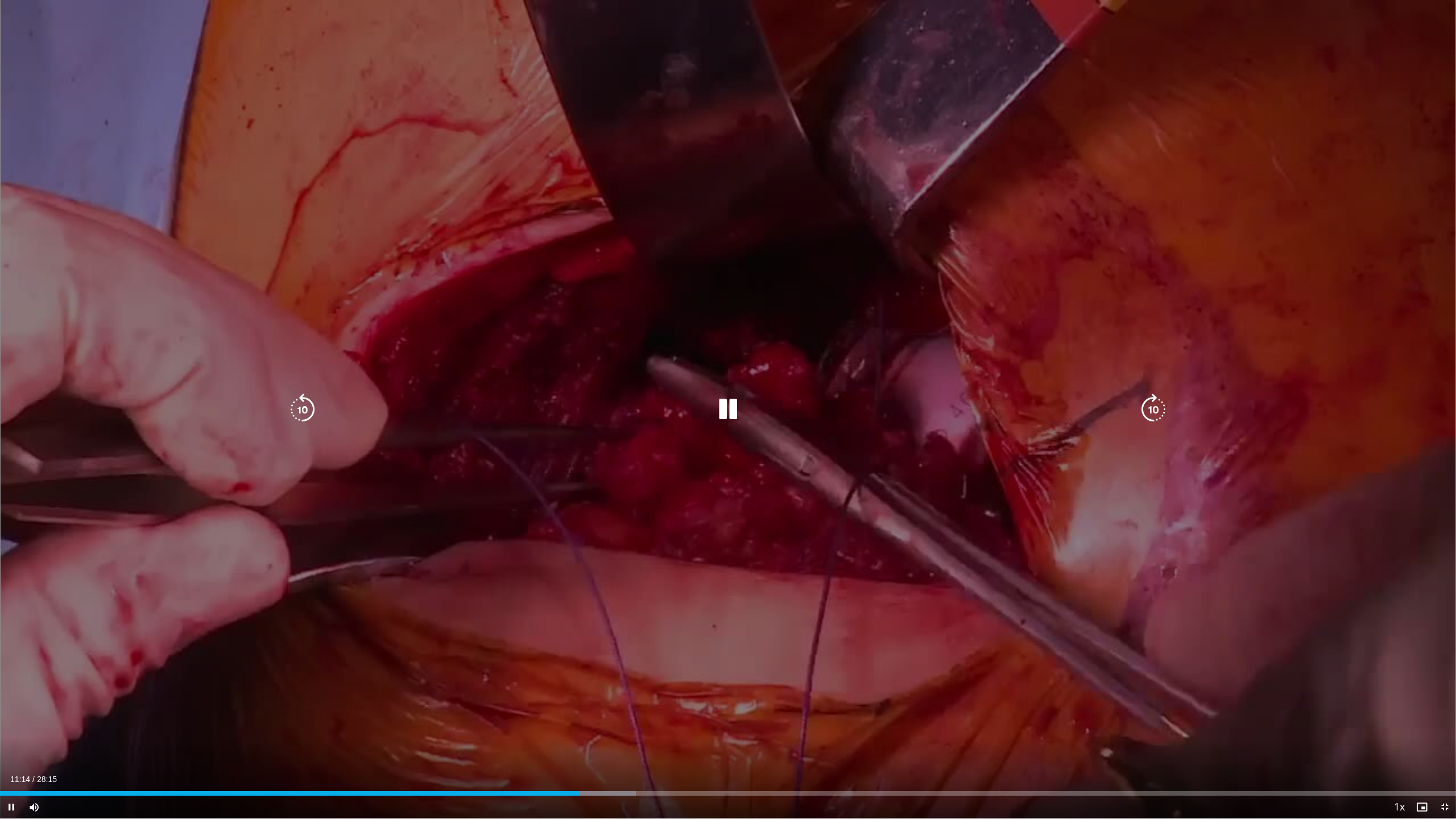
drag, startPoint x: 718, startPoint y: 293, endPoint x: 723, endPoint y: 288, distance: 7.1
click at [718, 293] on div "10 seconds Tap to unmute" at bounding box center [728, 409] width 1456 height 818
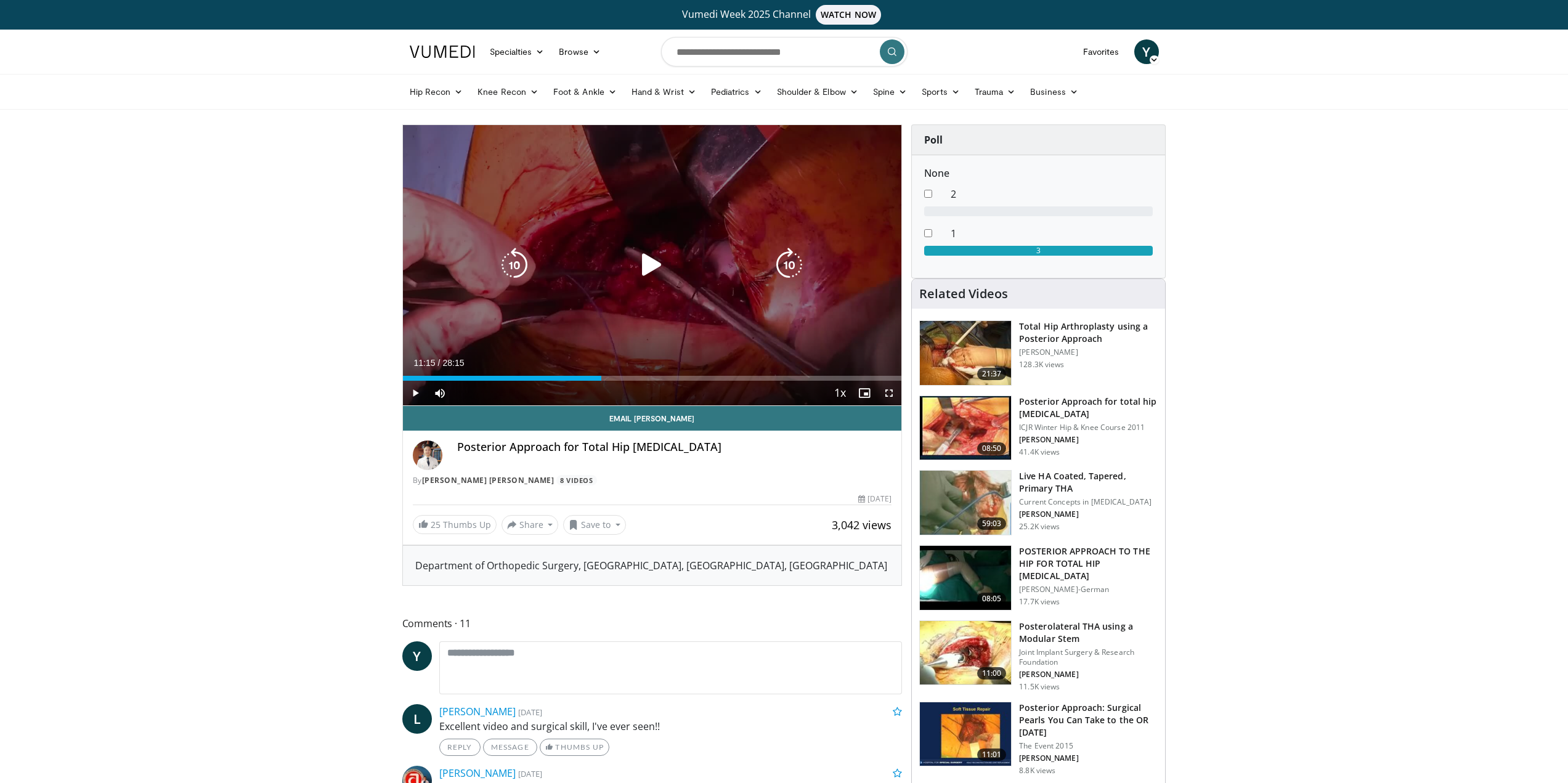
drag, startPoint x: 129, startPoint y: 350, endPoint x: 412, endPoint y: 162, distance: 339.8
click at [720, 314] on div "10 seconds Tap to unmute" at bounding box center [652, 265] width 499 height 281
click at [648, 294] on div "10 seconds Tap to unmute" at bounding box center [652, 265] width 499 height 281
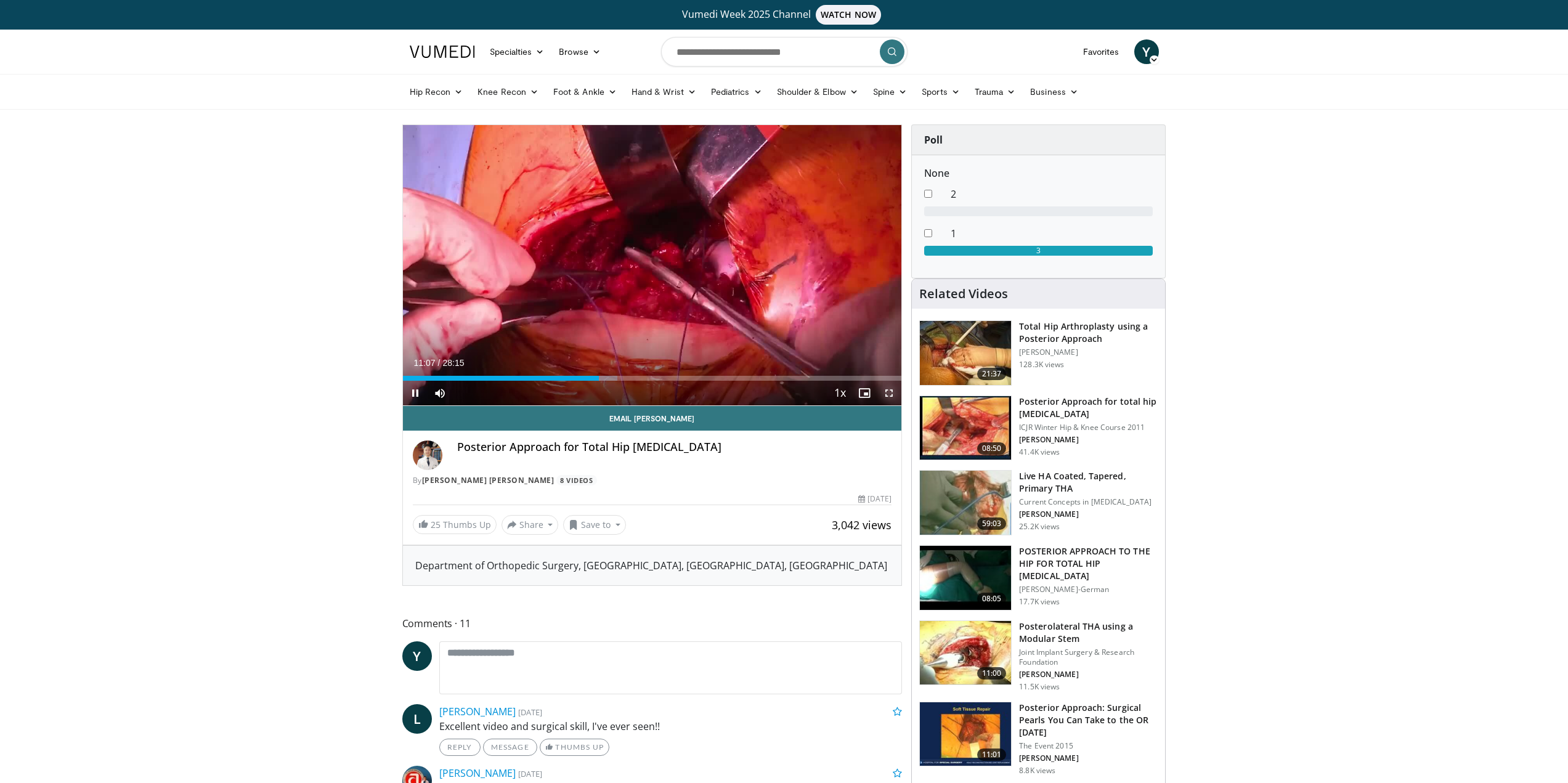
click at [879, 397] on span "Video Player" at bounding box center [888, 392] width 24 height 24
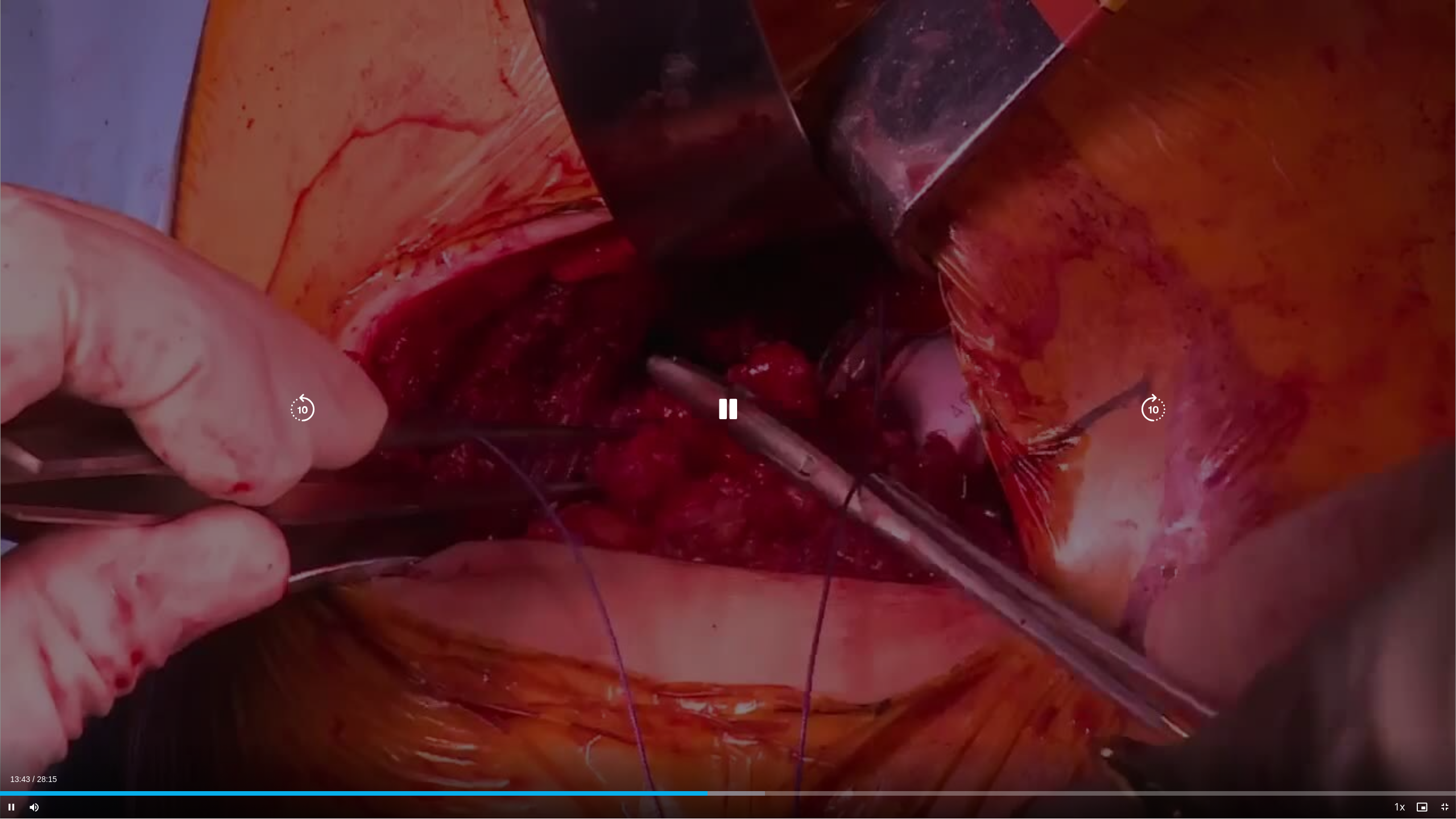
click at [636, 248] on div "10 seconds Tap to unmute" at bounding box center [728, 409] width 1456 height 818
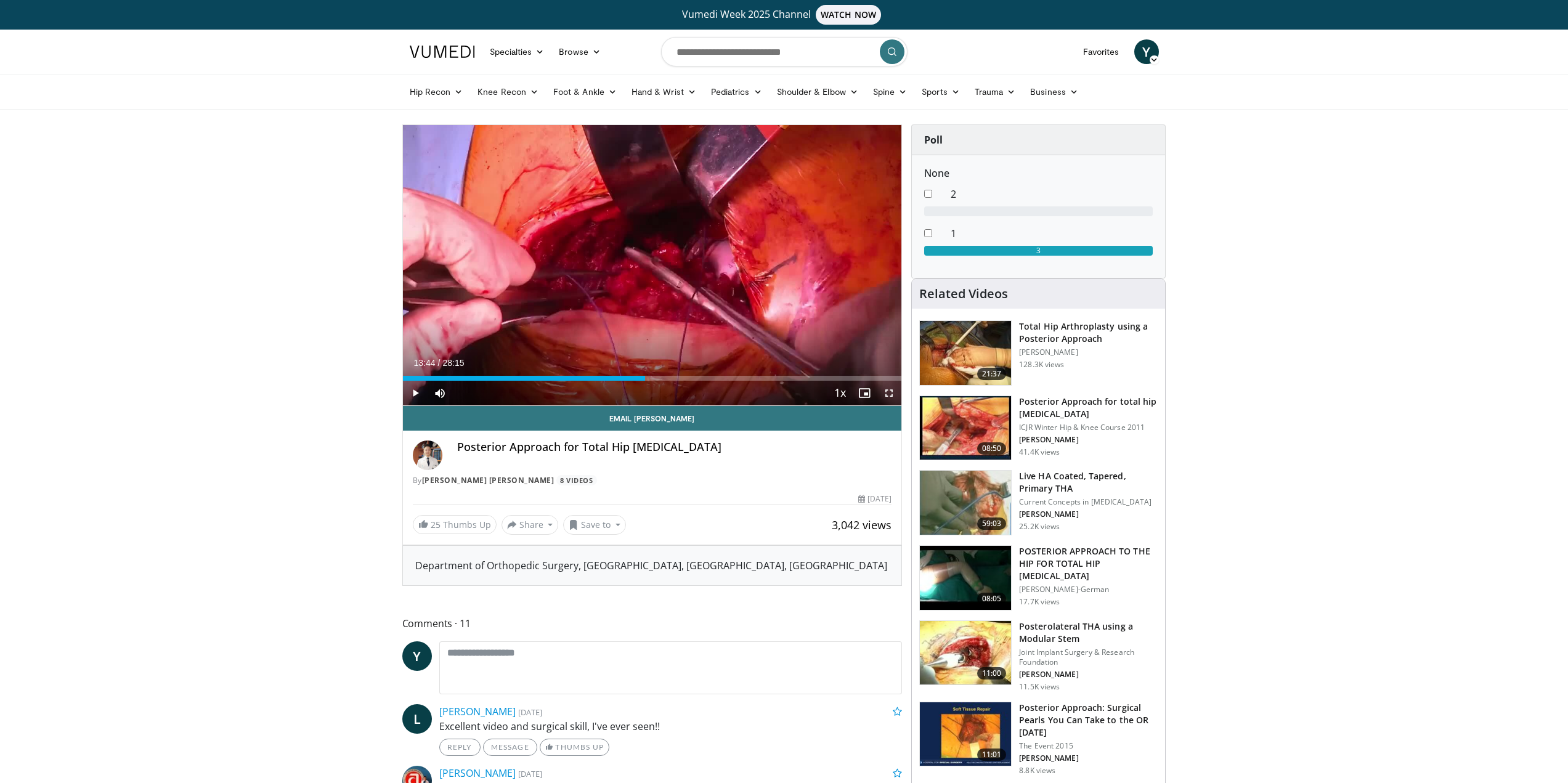
drag, startPoint x: 1474, startPoint y: 313, endPoint x: 1293, endPoint y: 239, distance: 195.5
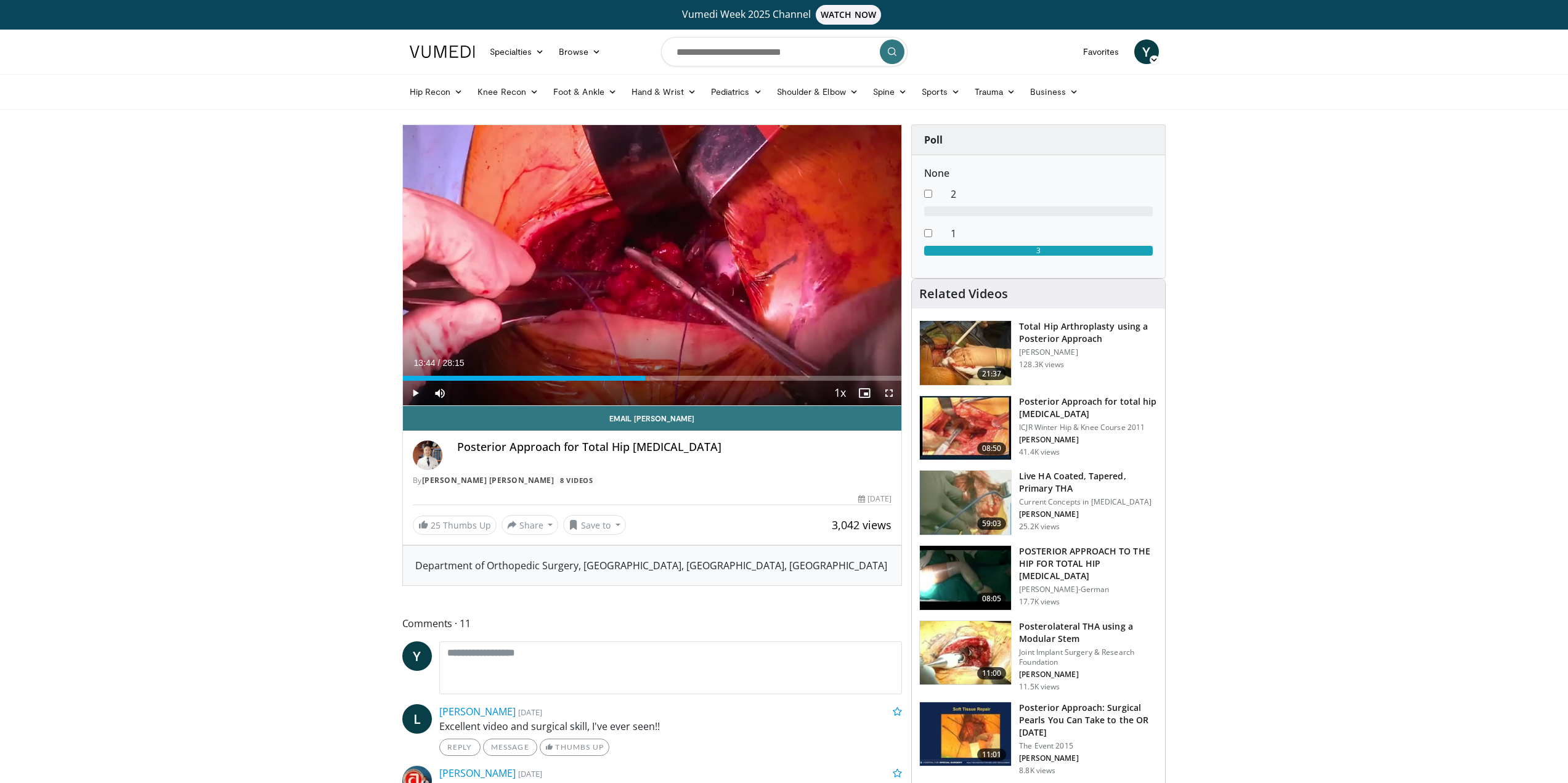
drag, startPoint x: 210, startPoint y: 287, endPoint x: 202, endPoint y: 144, distance: 143.2
